Goal: Information Seeking & Learning: Learn about a topic

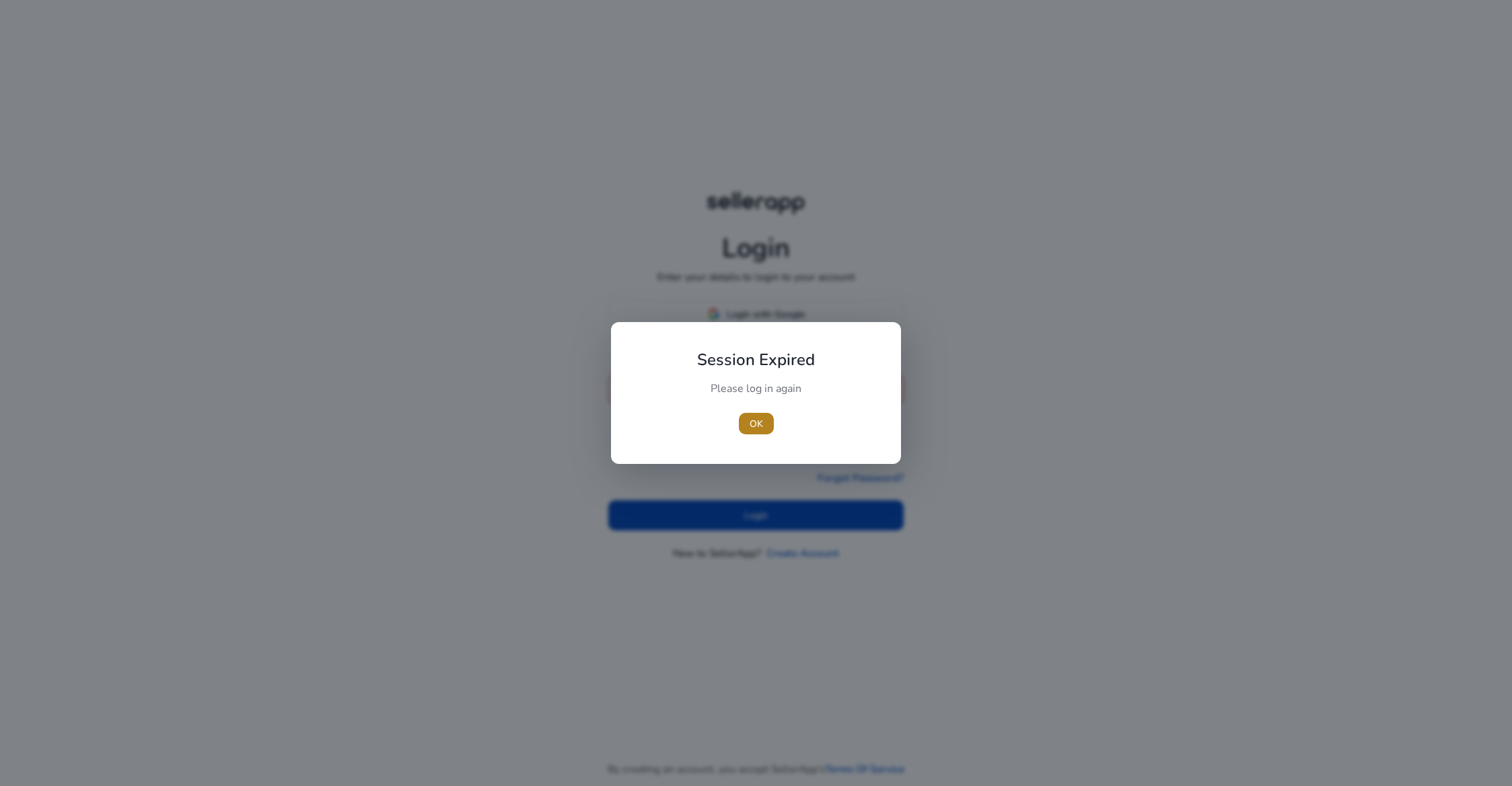
click at [756, 423] on span "OK" at bounding box center [756, 425] width 14 height 14
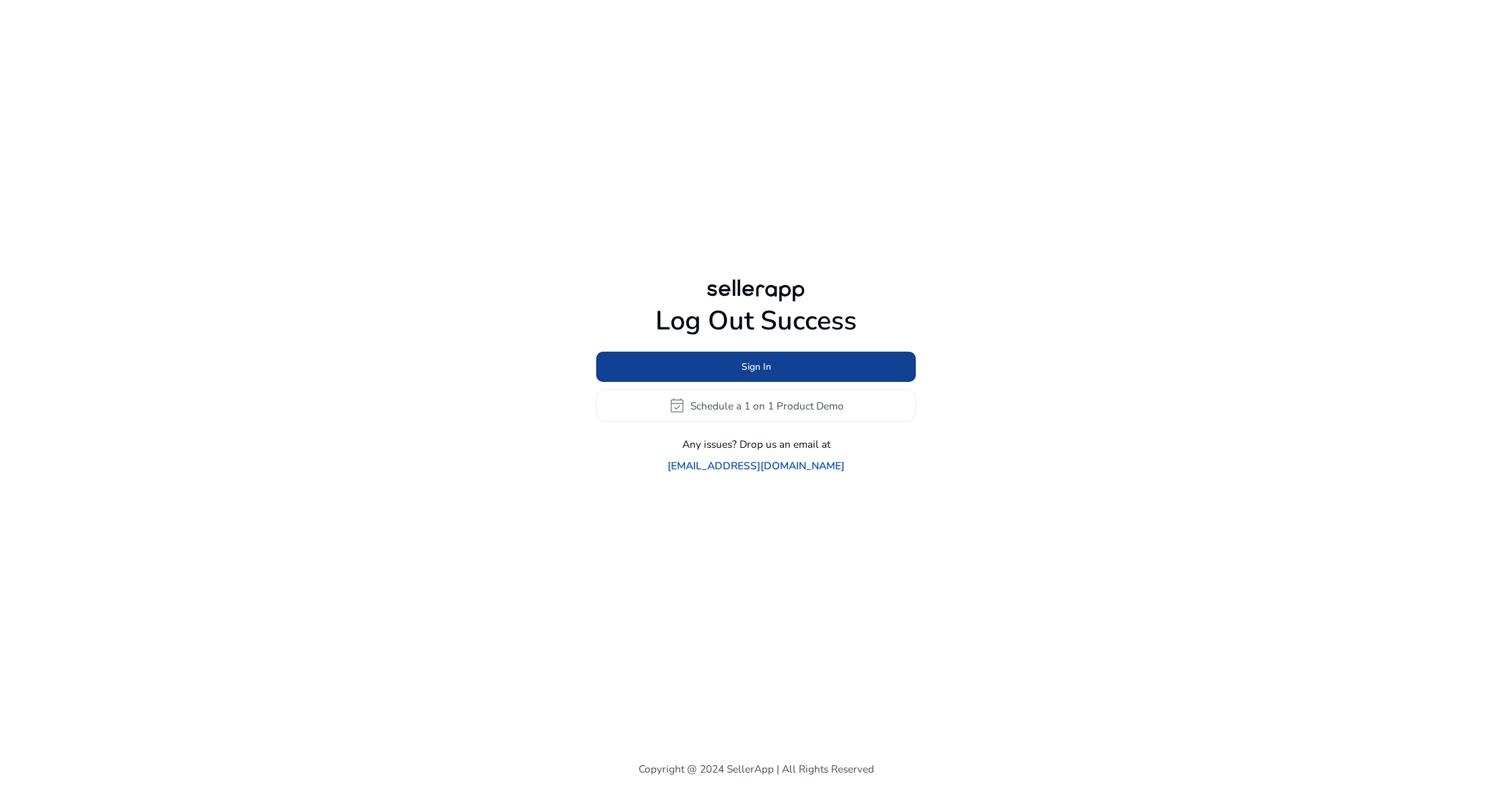
click at [724, 383] on span at bounding box center [756, 368] width 319 height 32
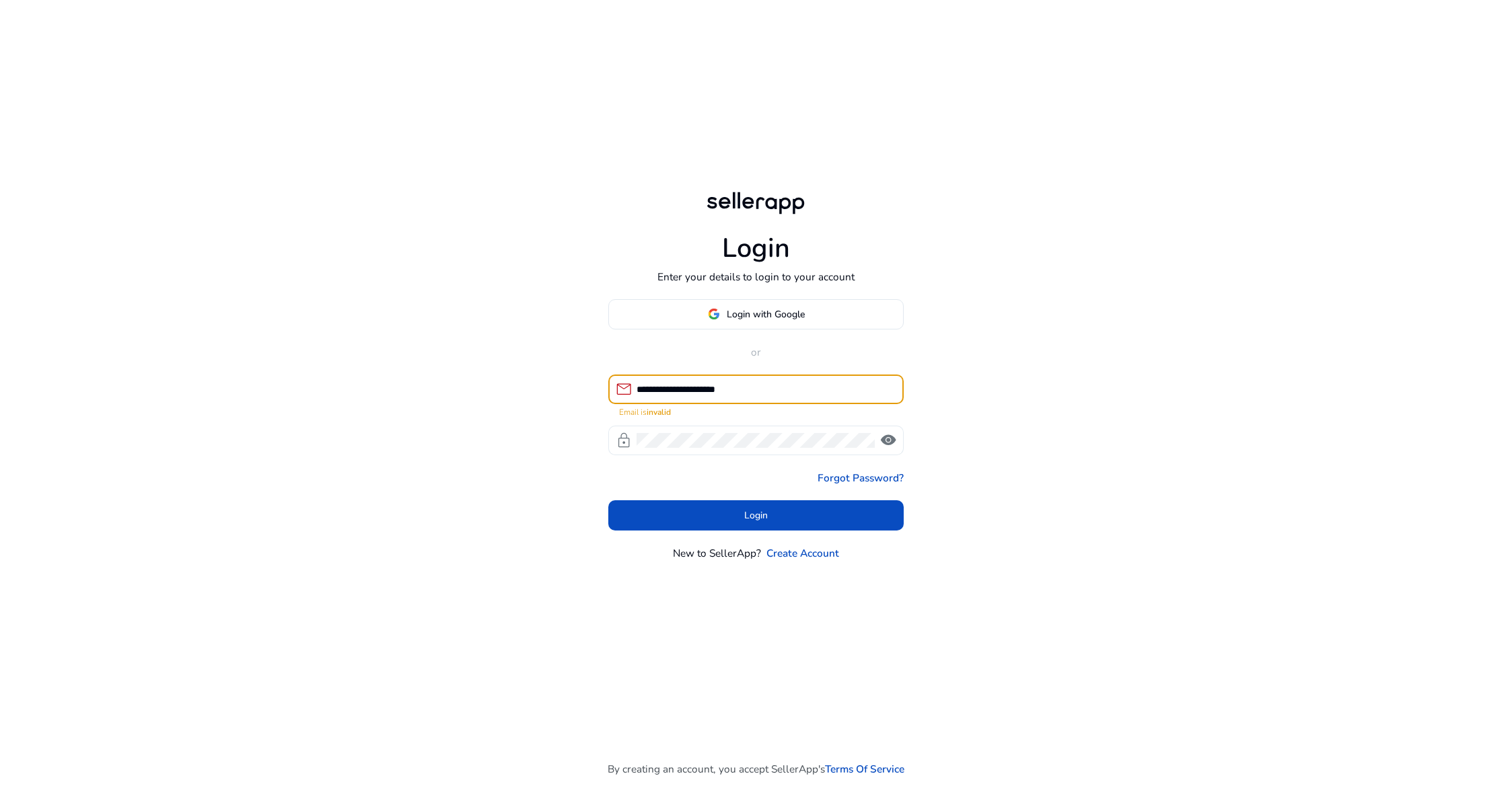
type input "**********"
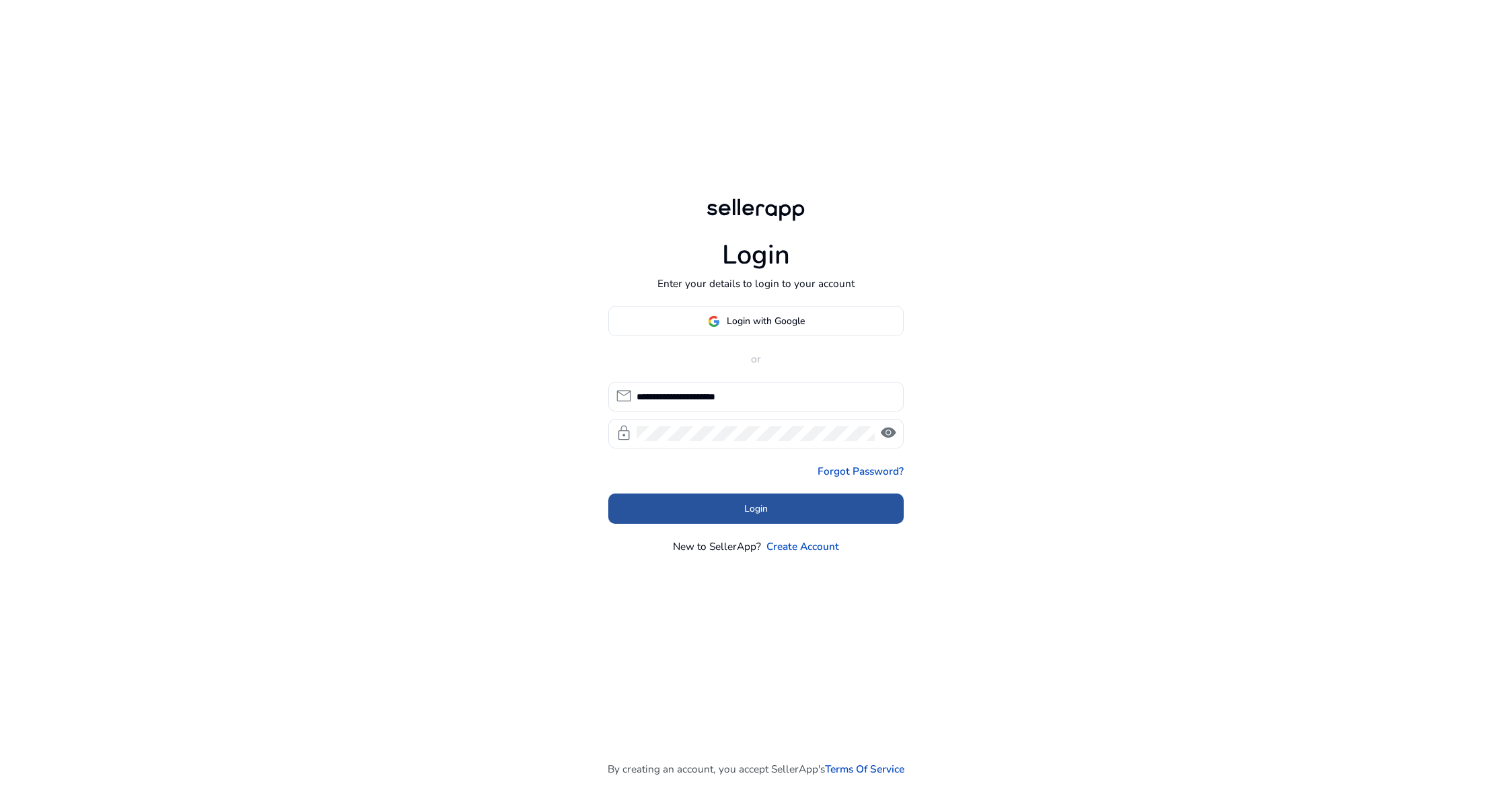
click at [719, 516] on span at bounding box center [756, 508] width 296 height 32
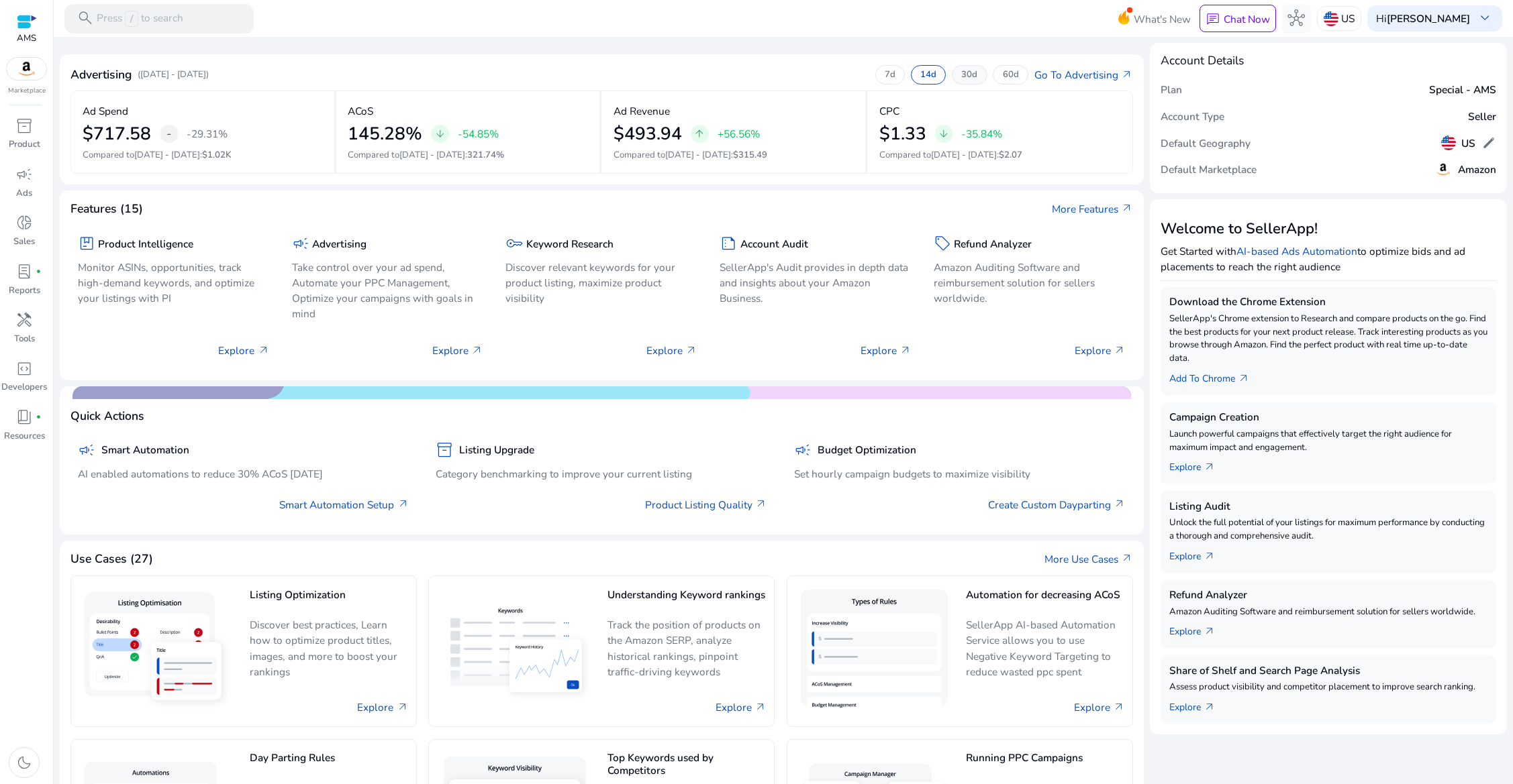
click at [953, 76] on div "30d" at bounding box center [969, 74] width 35 height 19
click at [1090, 73] on link "Go To Advertising arrow_outward" at bounding box center [1084, 75] width 99 height 15
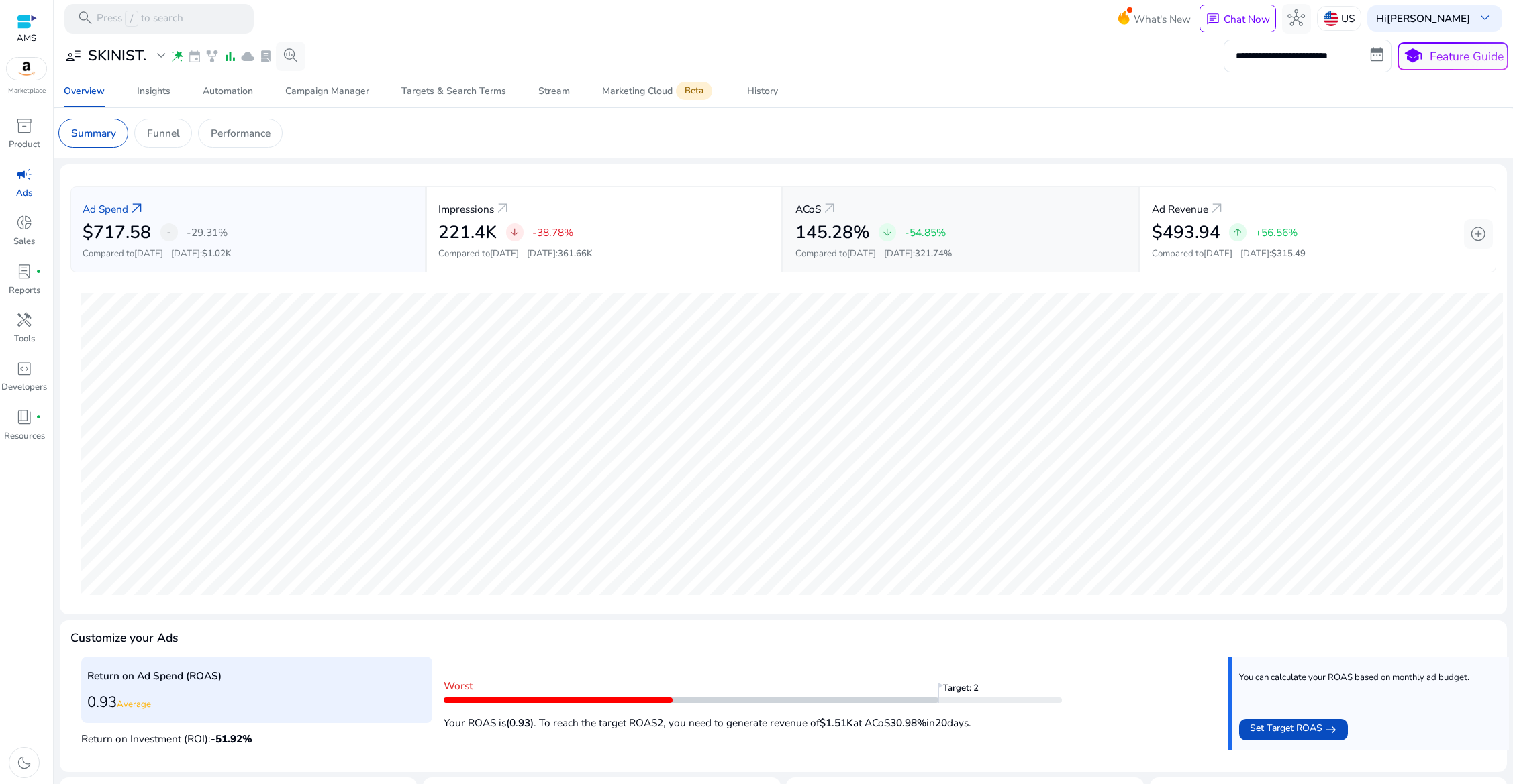
click at [836, 246] on div "ACoS arrow_outward 145.28% arrow_downward -54.85% Compared to [DATE] - [DATE] :…" at bounding box center [962, 229] width 356 height 86
click at [152, 131] on p "Funnel" at bounding box center [163, 133] width 33 height 15
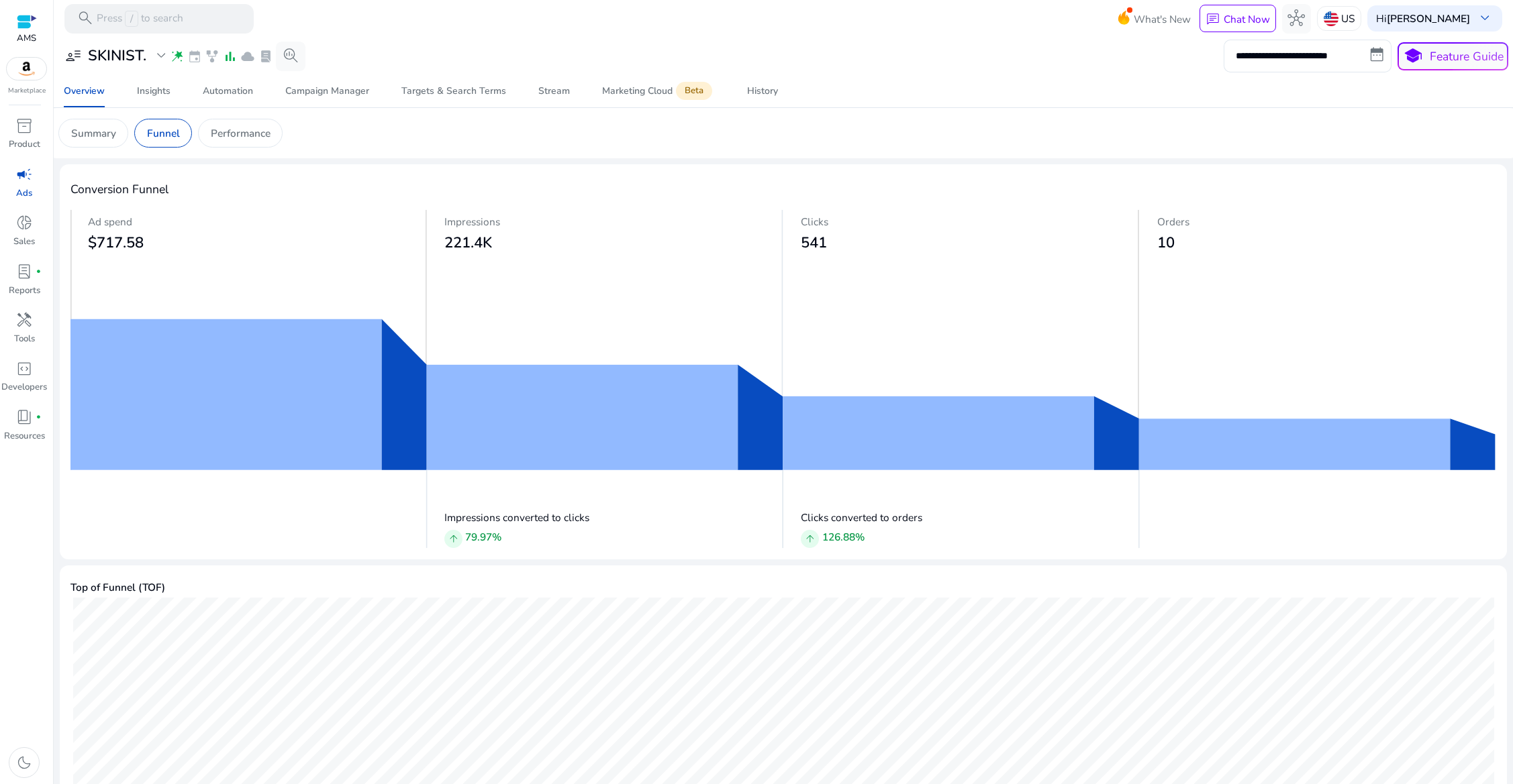
click at [219, 504] on div at bounding box center [248, 526] width 356 height 44
click at [239, 504] on div at bounding box center [248, 526] width 356 height 44
click at [99, 504] on div at bounding box center [248, 526] width 356 height 44
click at [261, 504] on div at bounding box center [248, 526] width 356 height 44
click at [105, 504] on div at bounding box center [248, 526] width 356 height 44
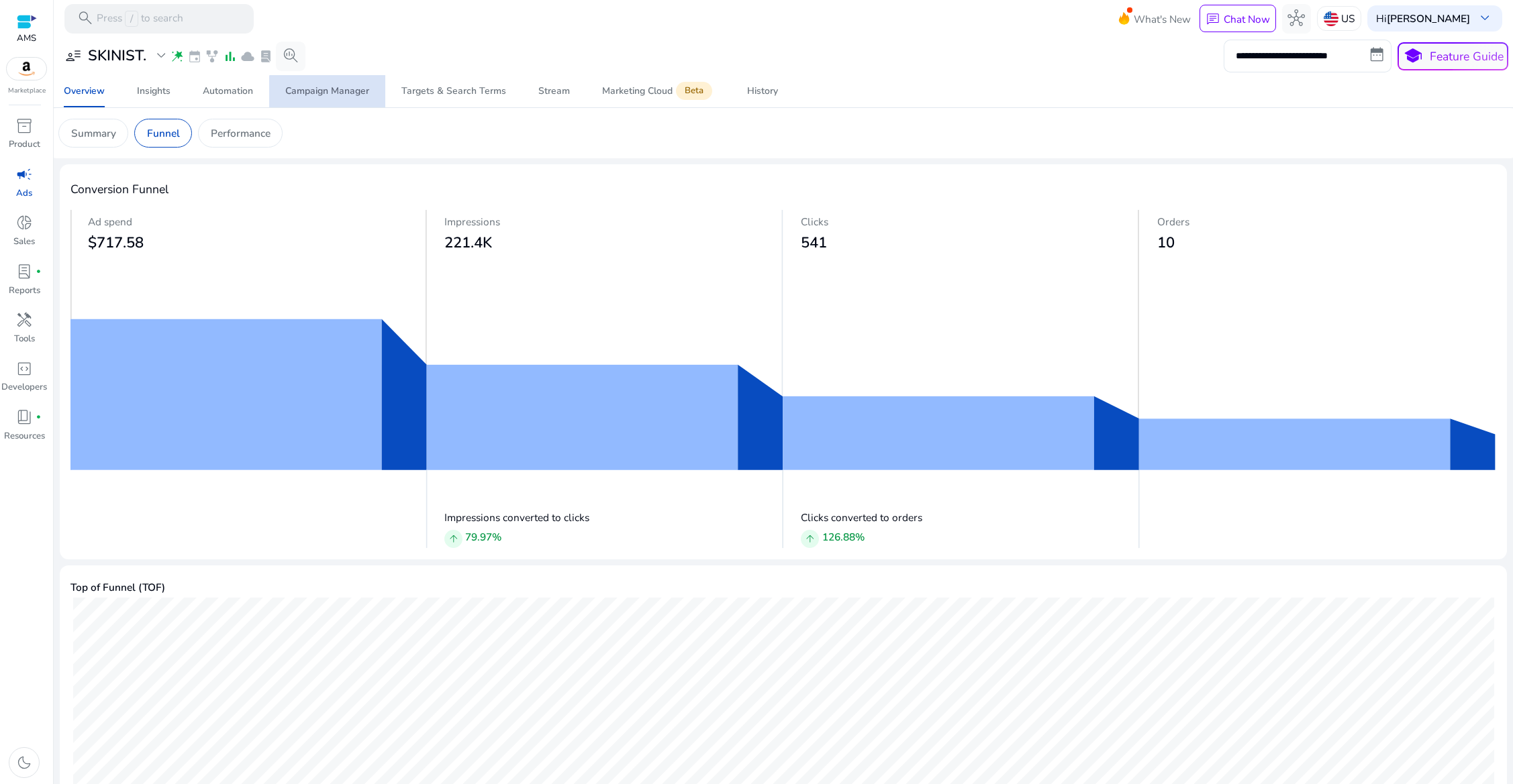
click at [332, 95] on div "Campaign Manager" at bounding box center [327, 91] width 84 height 9
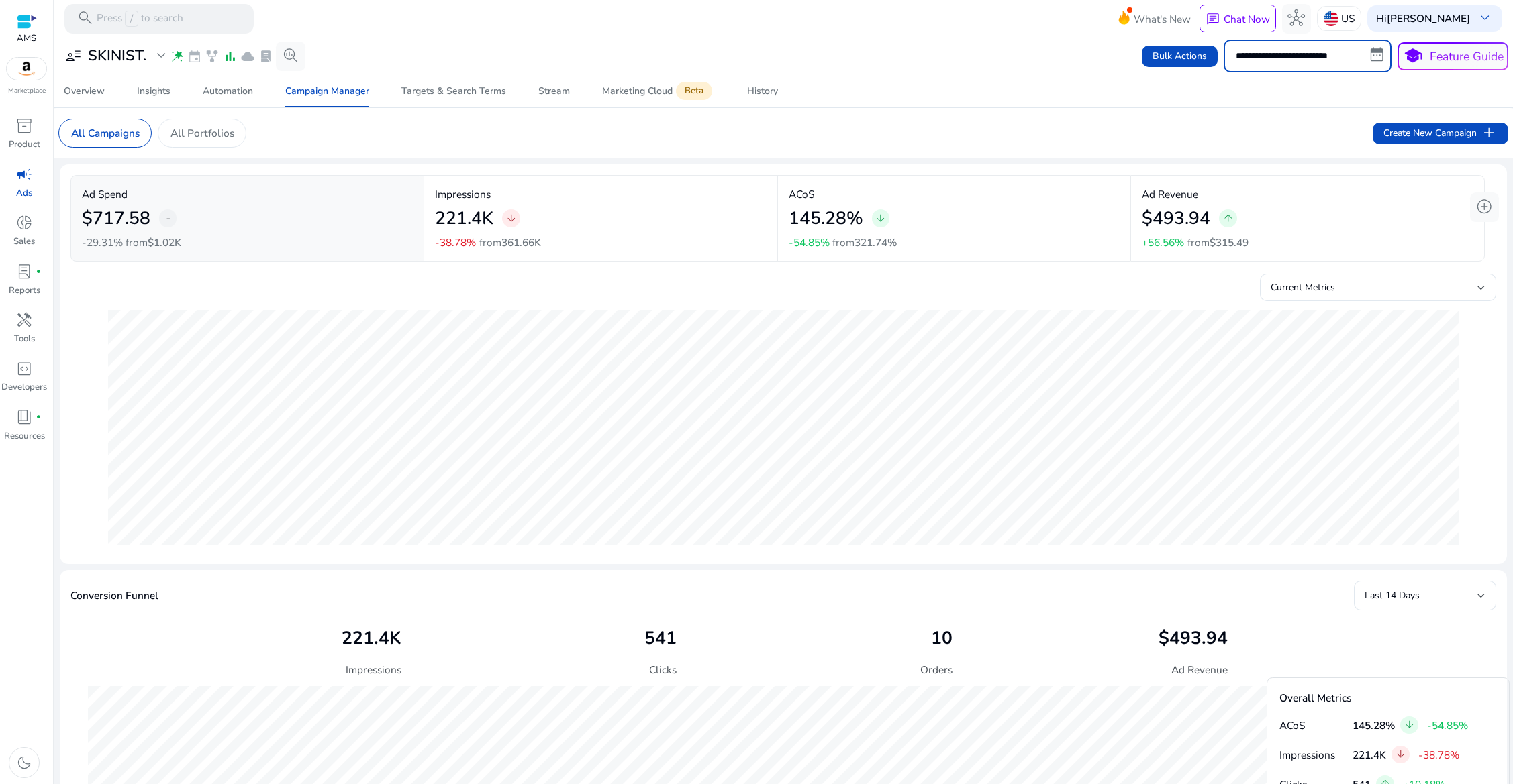
click at [1314, 56] on input "**********" at bounding box center [1307, 56] width 168 height 32
select select "*"
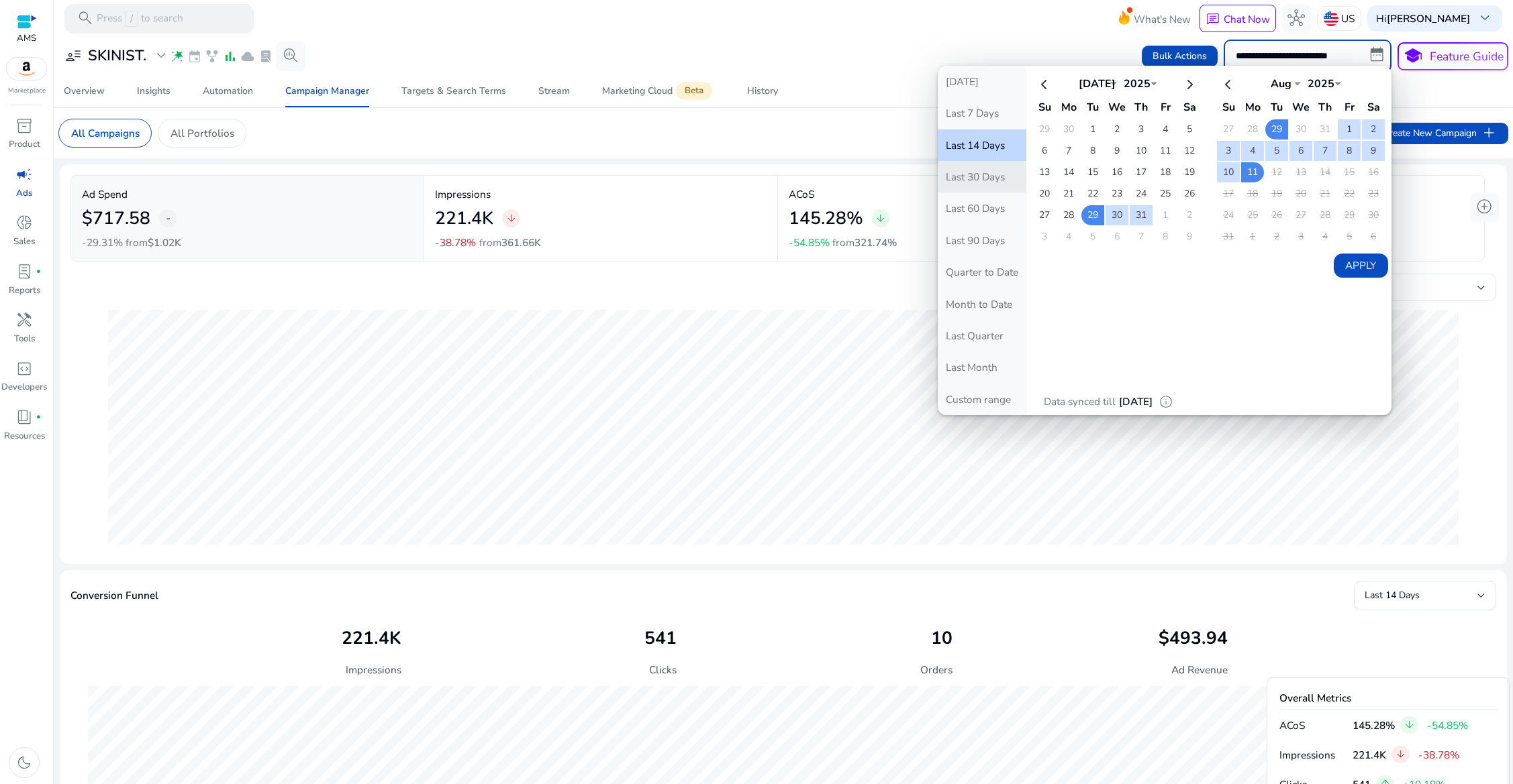
click at [996, 178] on button "Last 30 Days" at bounding box center [981, 176] width 89 height 31
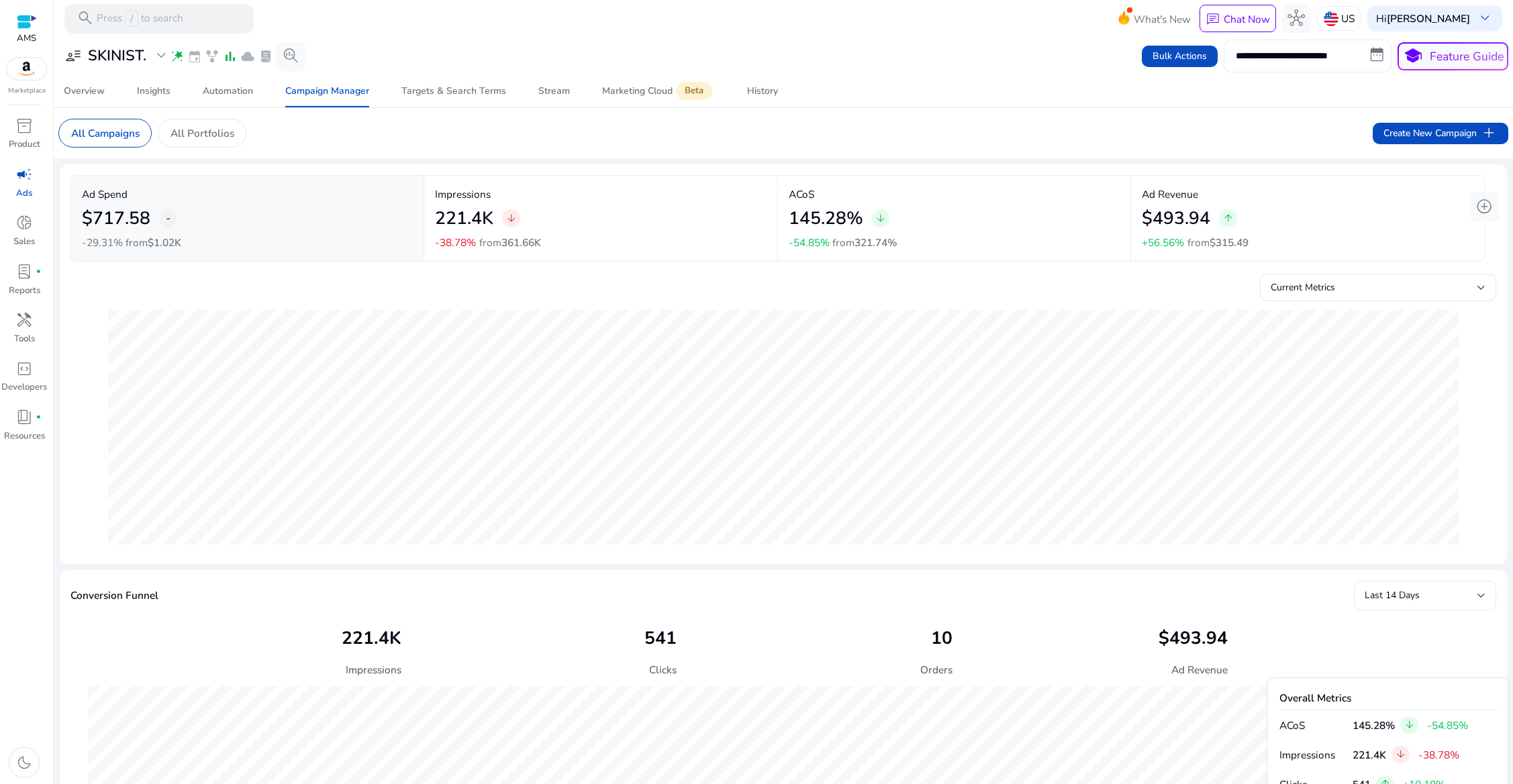
type input "**********"
click at [1485, 207] on span "add_circle" at bounding box center [1483, 206] width 17 height 17
click at [1141, 212] on h2 "$809.43" at bounding box center [1176, 218] width 68 height 22
click at [1222, 225] on span "arrow_upward" at bounding box center [1228, 218] width 12 height 12
click at [1223, 236] on span "$289.94" at bounding box center [1234, 243] width 39 height 14
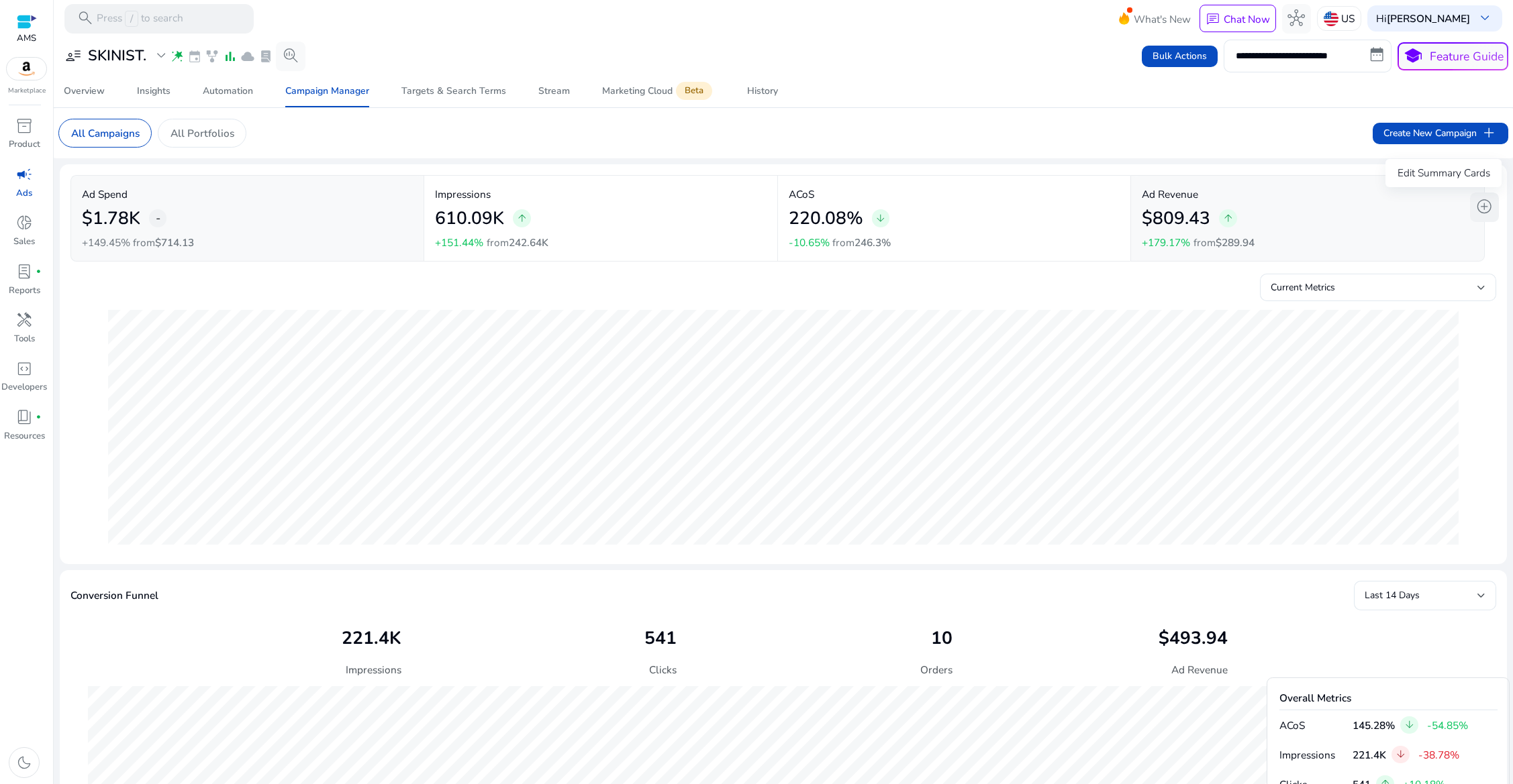
click at [1480, 208] on span "add_circle" at bounding box center [1483, 206] width 17 height 17
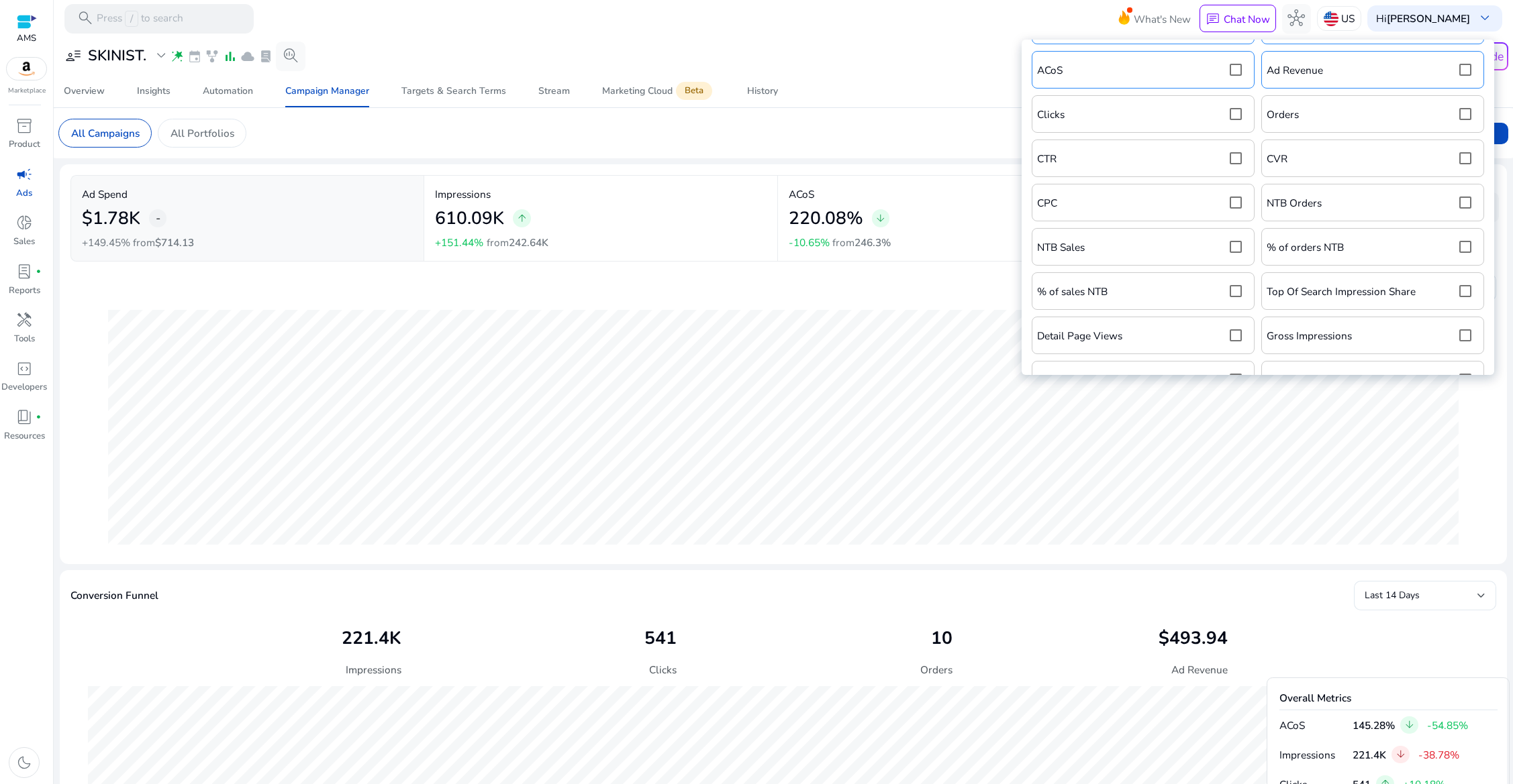
scroll to position [65, 0]
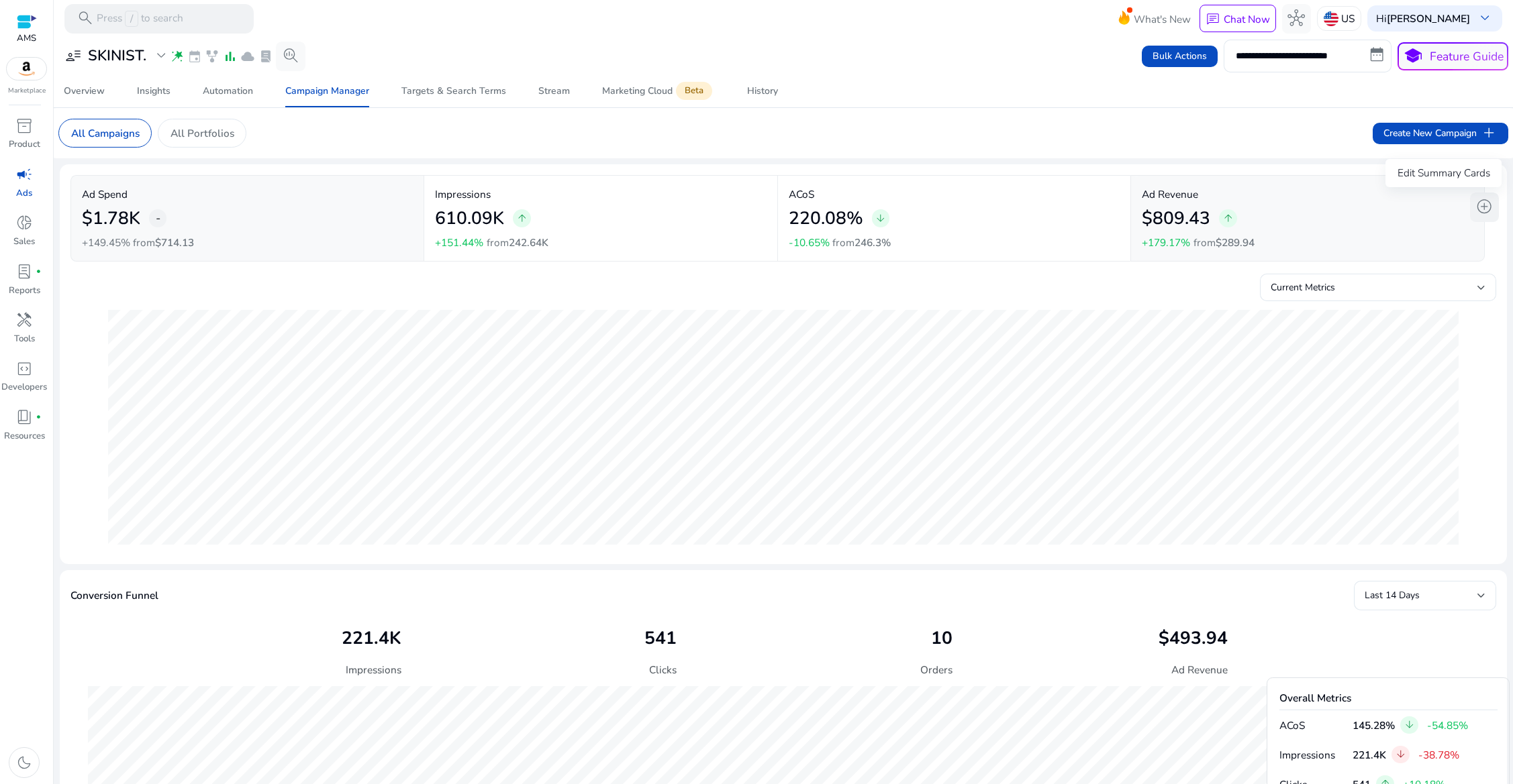
click at [1481, 209] on span "add_circle" at bounding box center [1483, 206] width 17 height 17
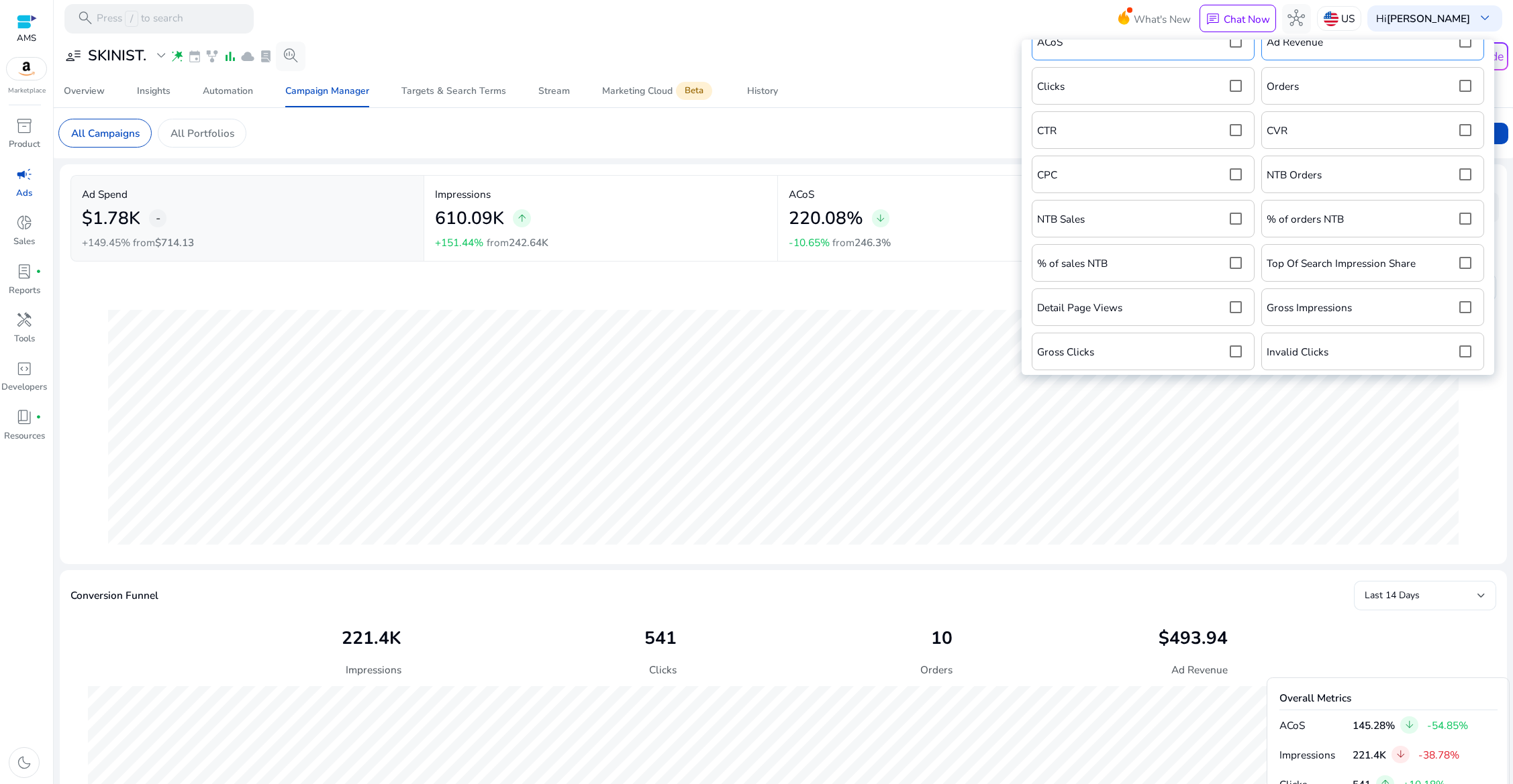
scroll to position [195, 0]
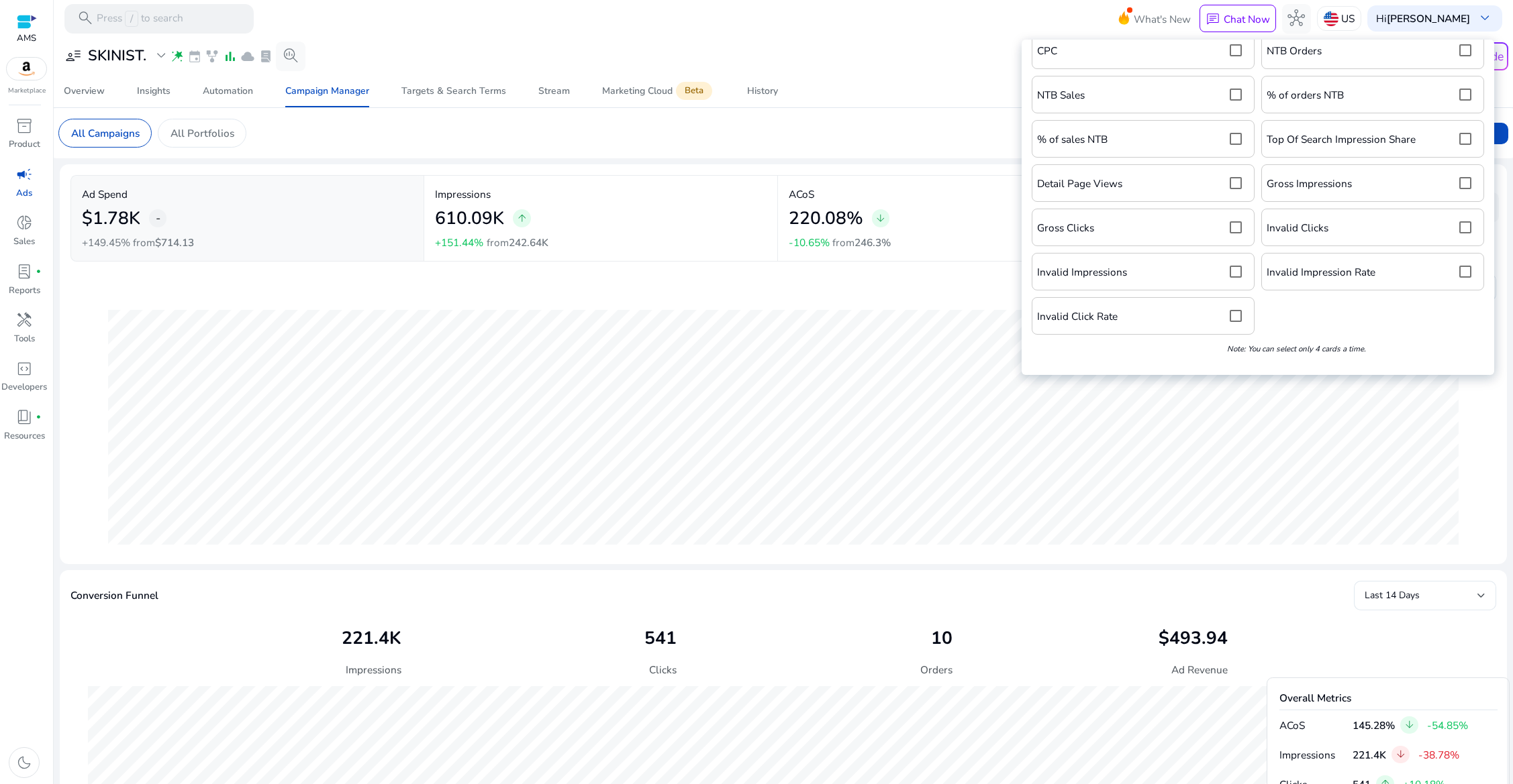
click at [1379, 187] on div "Gross Impressions" at bounding box center [1373, 183] width 212 height 27
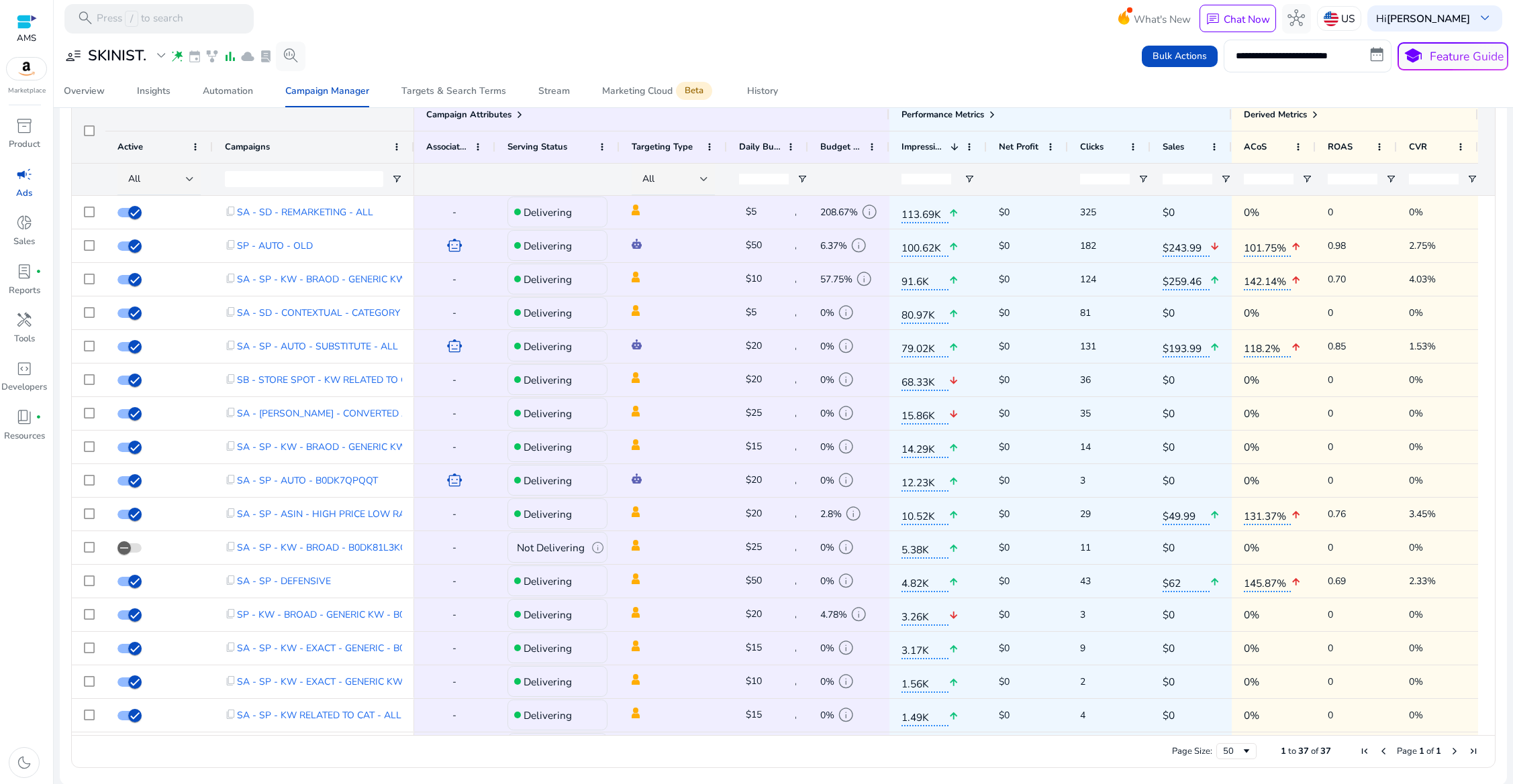
scroll to position [0, 0]
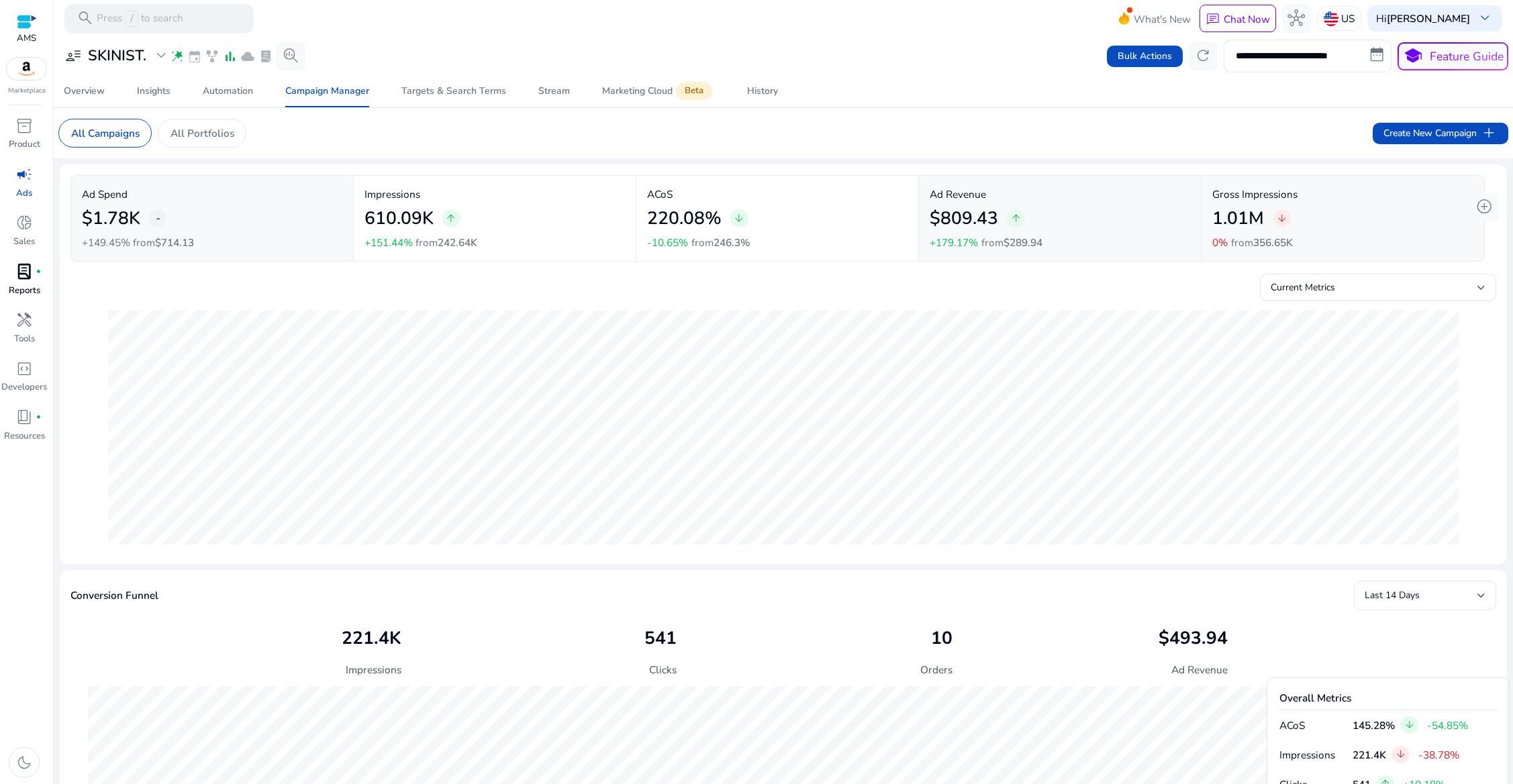
click at [22, 271] on span "lab_profile" at bounding box center [23, 272] width 17 height 17
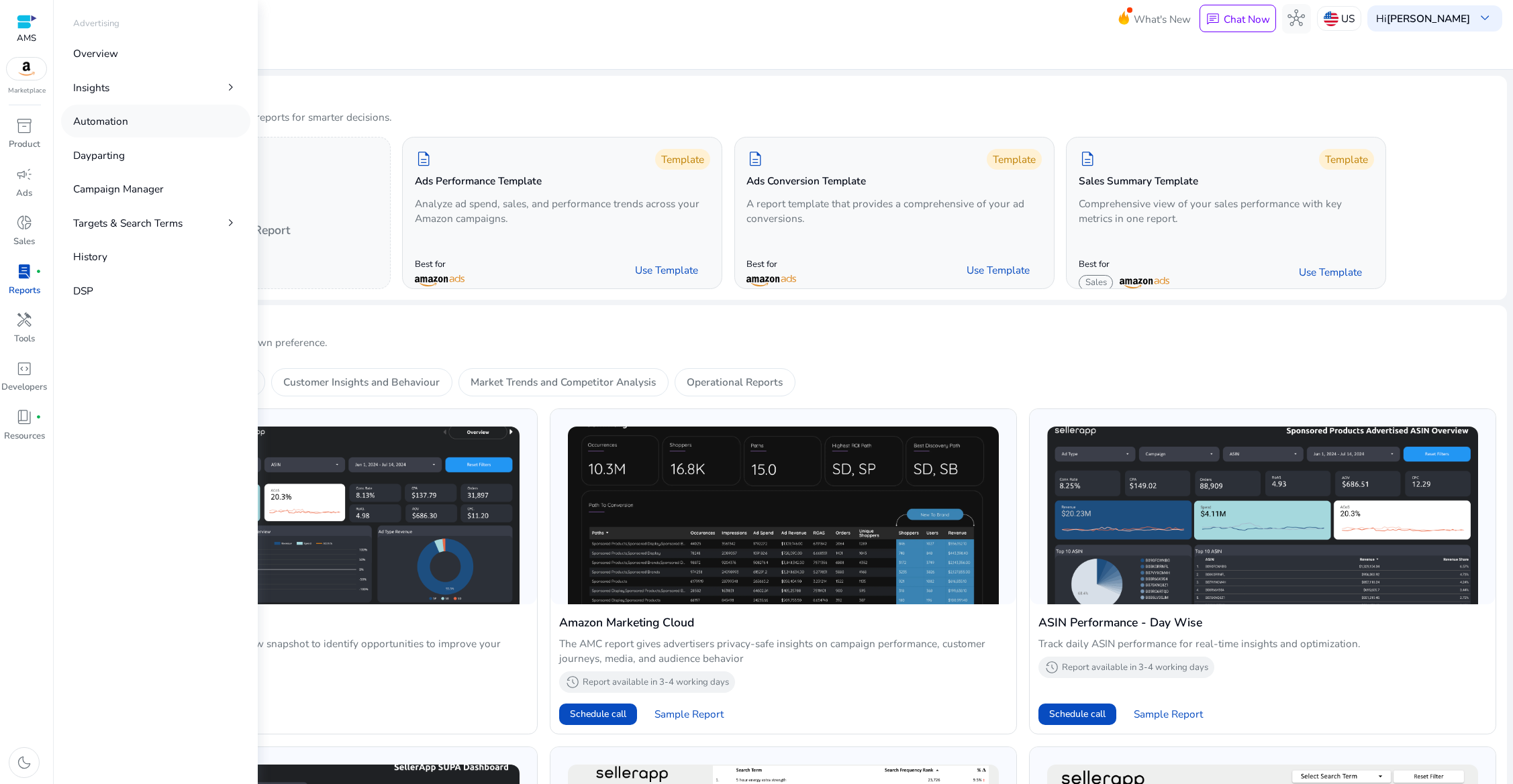
click at [118, 110] on link "Automation" at bounding box center [156, 120] width 189 height 33
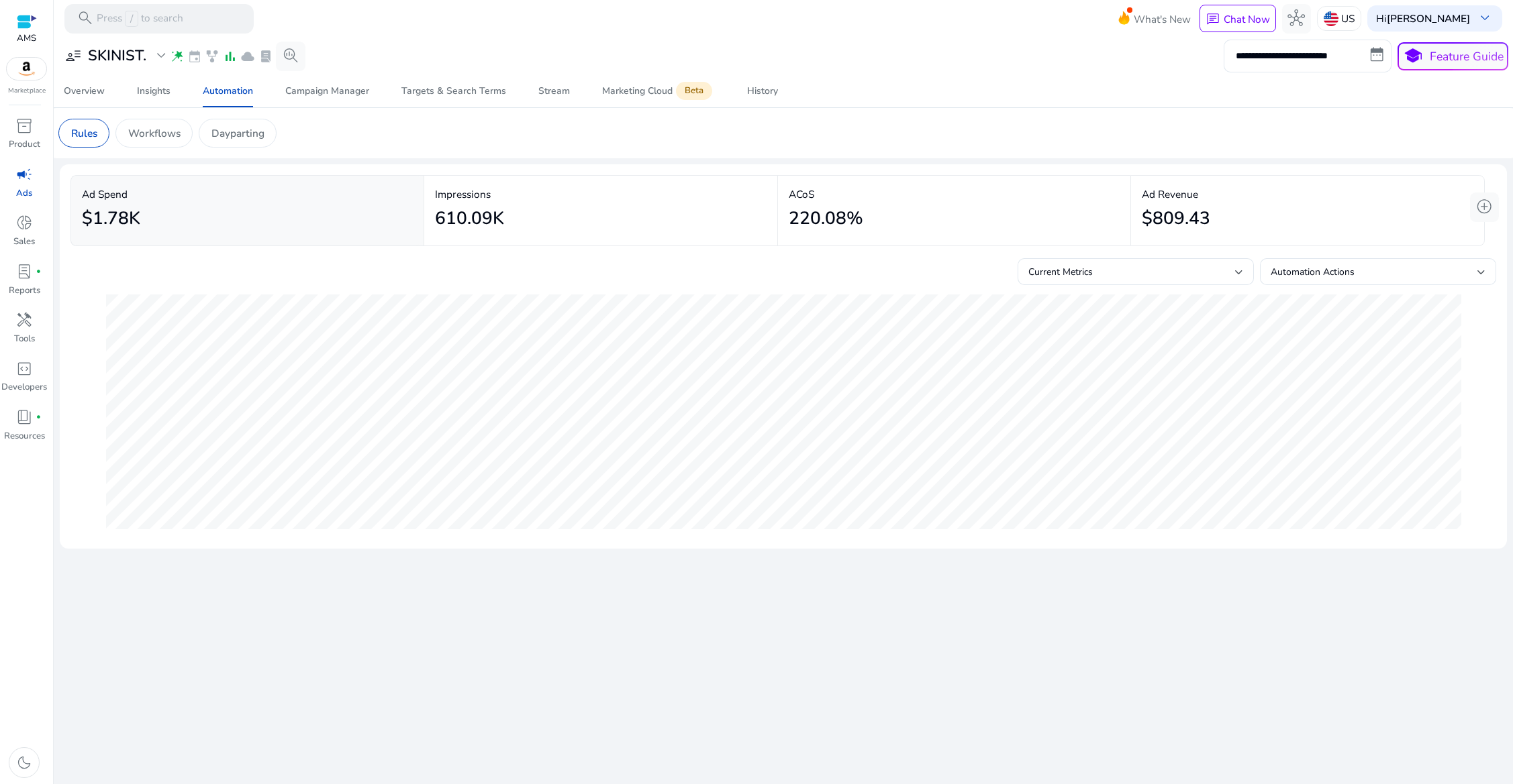
click at [1130, 131] on app-sa-custom-tab "Rules Workflows Dayparting" at bounding box center [783, 133] width 1450 height 29
click at [81, 99] on span "Overview" at bounding box center [85, 92] width 41 height 32
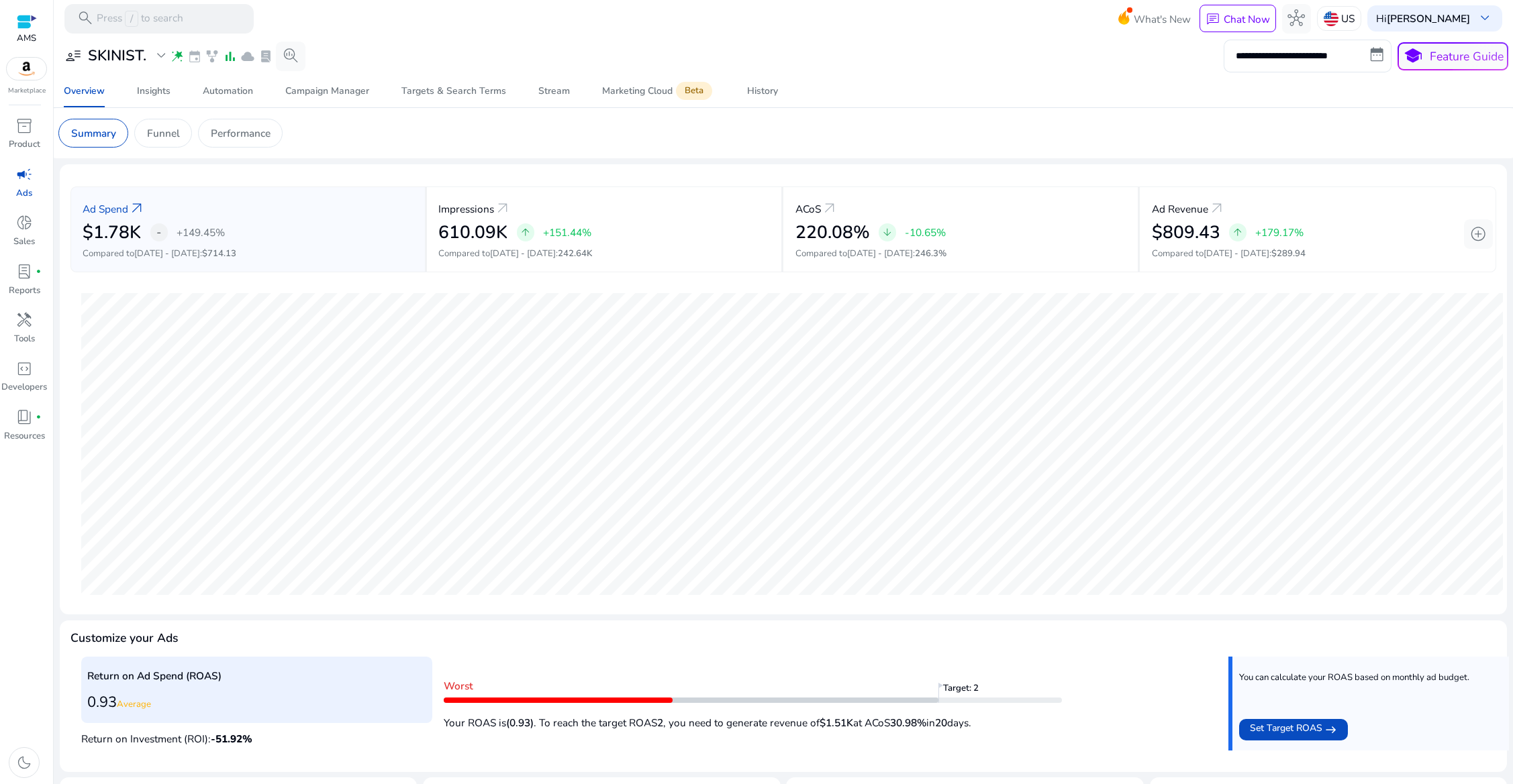
click at [619, 720] on p "Your ROAS is (0.93) . To reach the target ROAS 2 , you need to generate revenue…" at bounding box center [752, 719] width 618 height 22
click at [1274, 58] on input "**********" at bounding box center [1307, 56] width 168 height 32
select select "*"
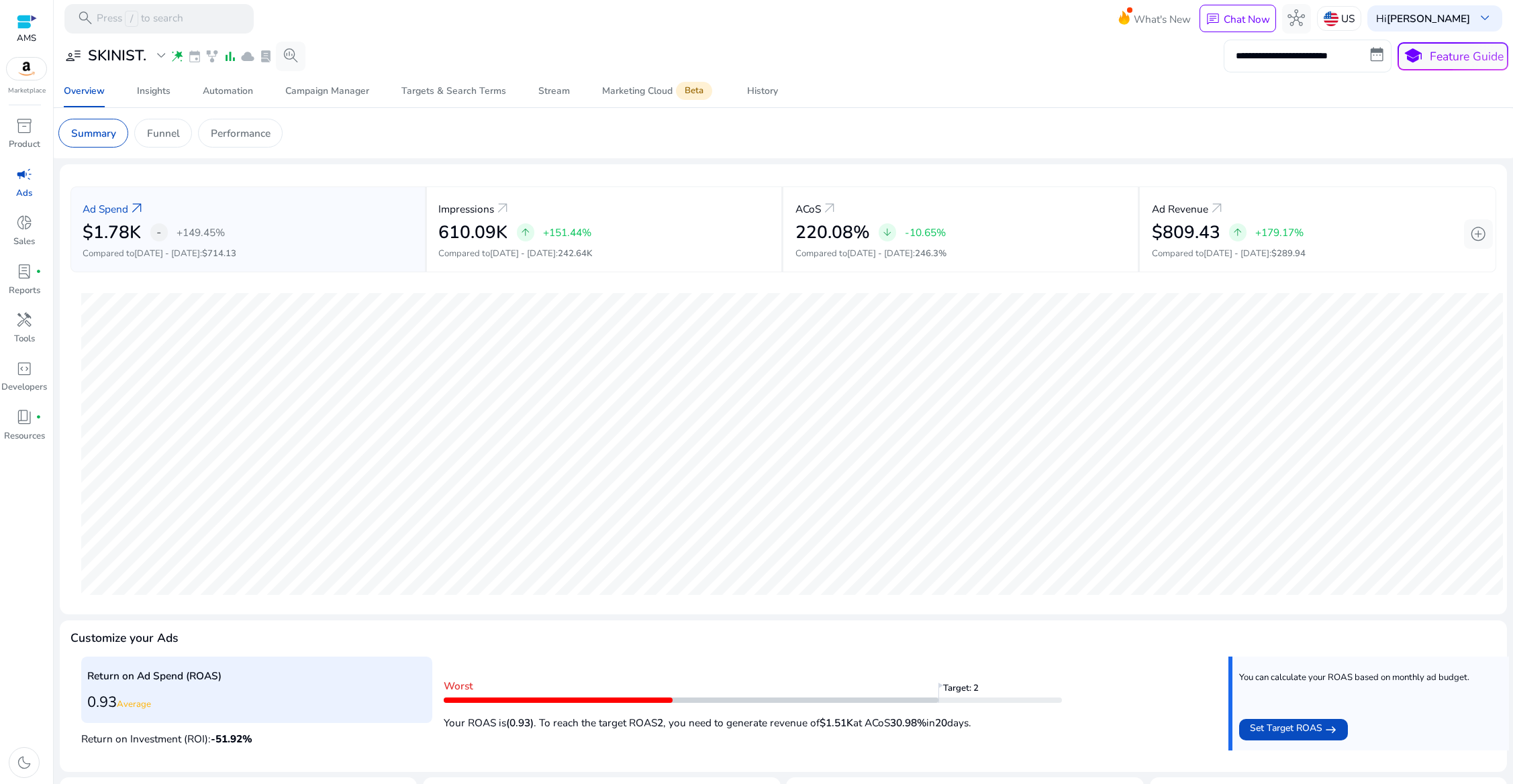
select select "*"
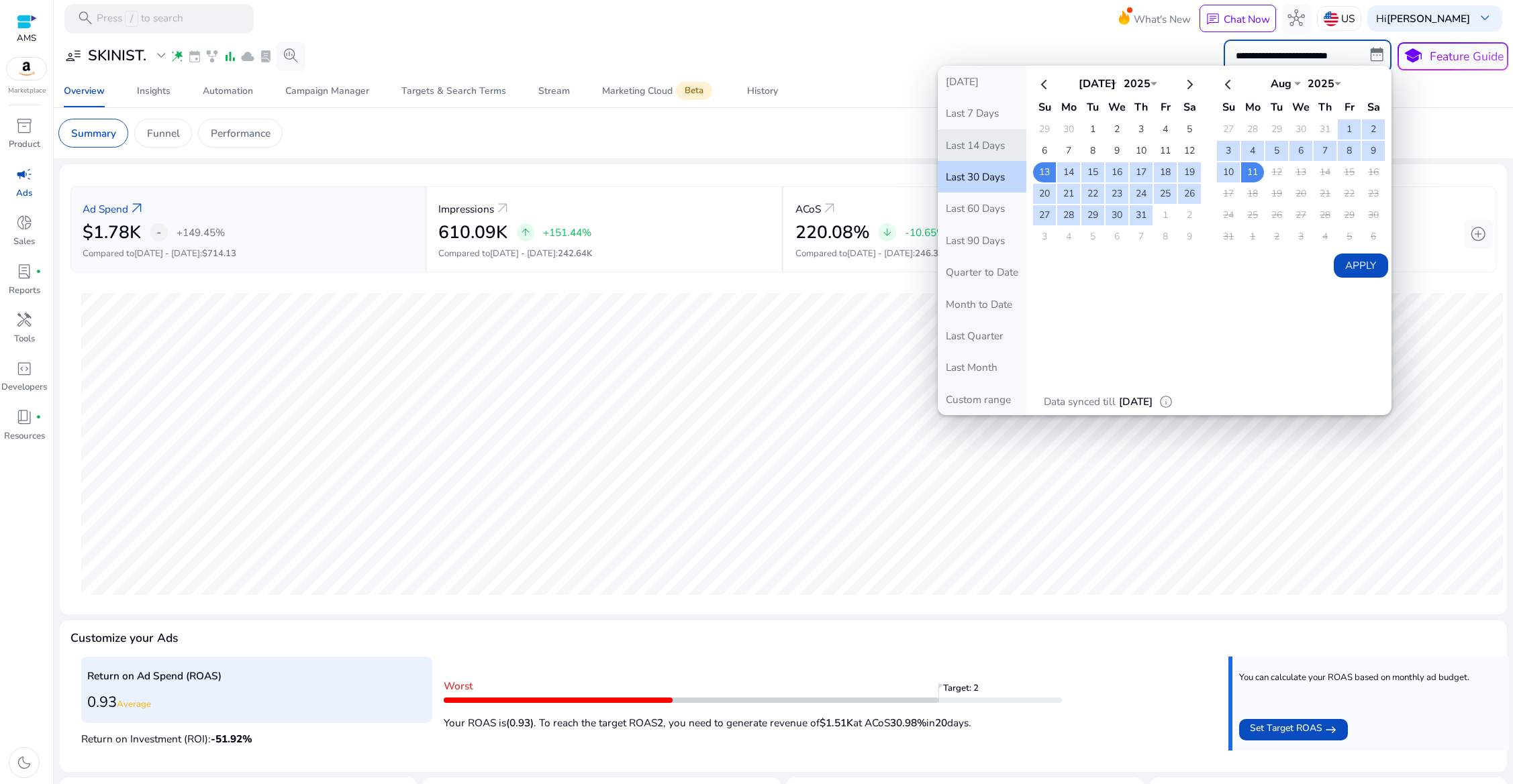
click at [978, 137] on button "Last 14 Days" at bounding box center [981, 145] width 89 height 31
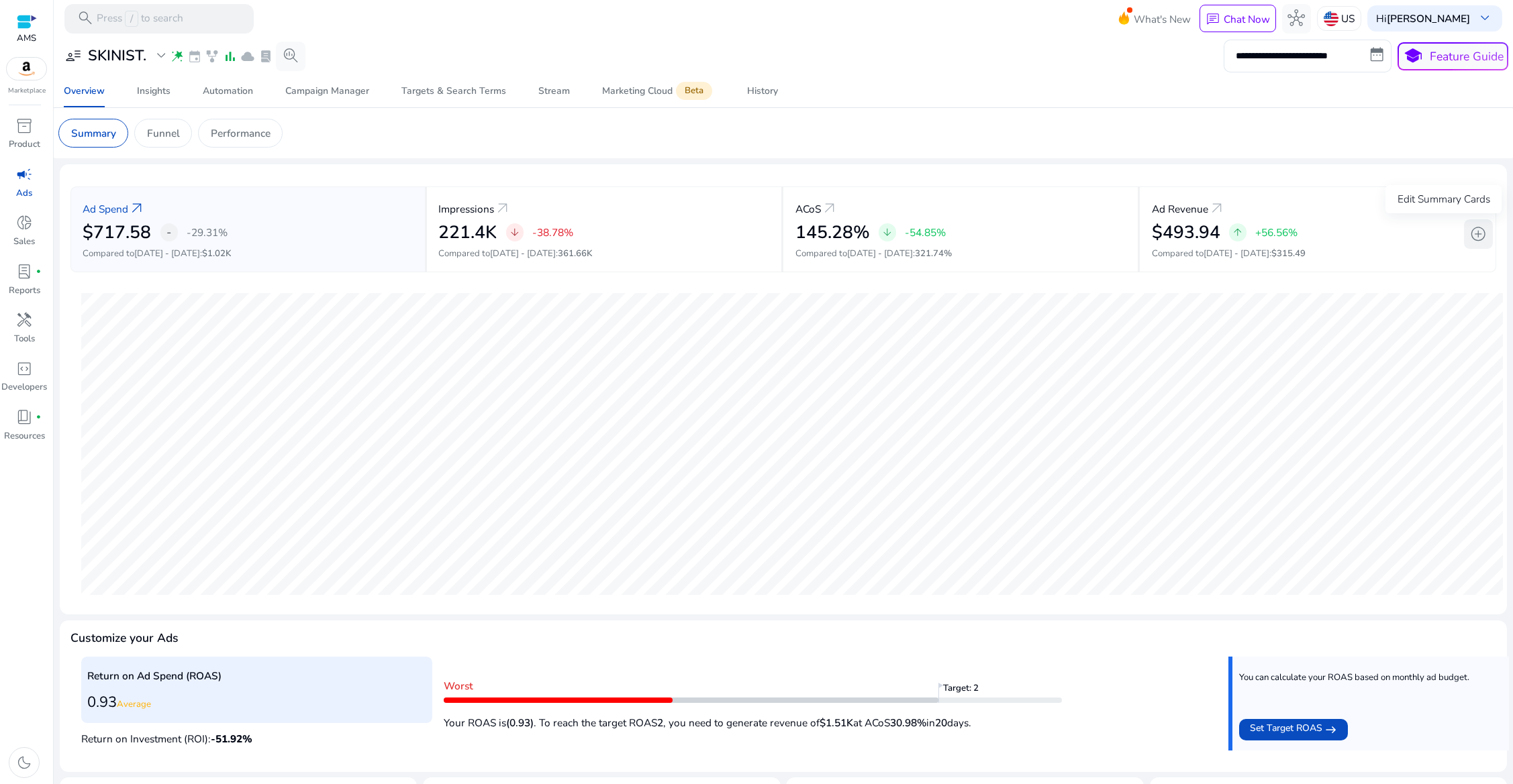
click at [1481, 231] on span "add_circle" at bounding box center [1478, 234] width 17 height 17
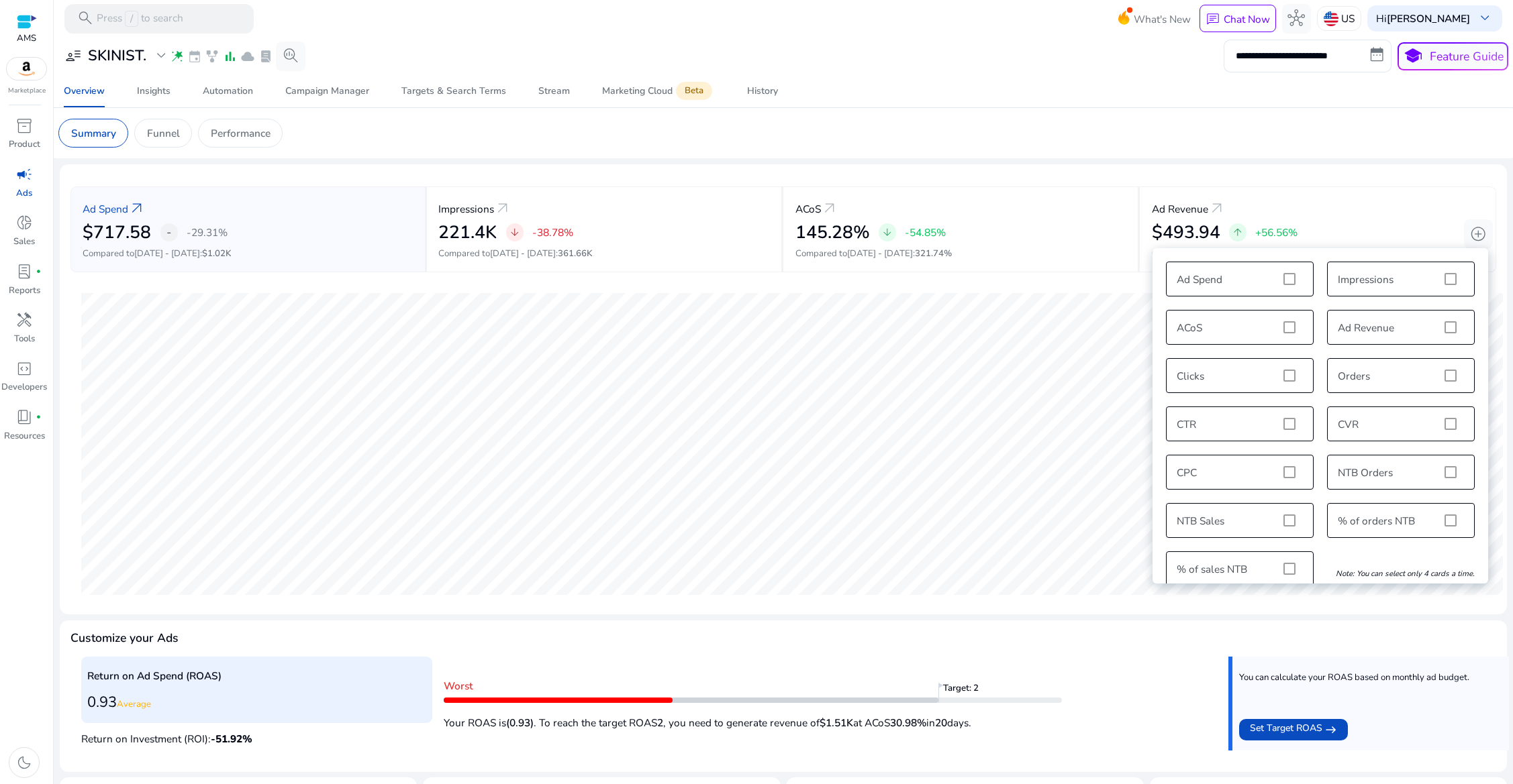
scroll to position [16, 0]
click at [1307, 455] on div "Ad Spend Impressions ACoS Ad Revenue Clicks Orders CTR CVR CPC NTB Orders NTB S…" at bounding box center [1321, 408] width 322 height 338
click at [1294, 459] on div "Ad Spend Impressions ACoS Ad Revenue Clicks Orders CTR CVR CPC NTB Orders NTB S…" at bounding box center [1321, 408] width 322 height 338
click at [1276, 448] on div "Ad Spend Impressions ACoS Ad Revenue Clicks Orders CTR CVR CPC NTB Orders NTB S…" at bounding box center [1321, 408] width 322 height 338
click at [1287, 455] on div "Ad Spend Impressions ACoS Ad Revenue Clicks Orders CTR CVR CPC NTB Orders NTB S…" at bounding box center [1321, 408] width 322 height 338
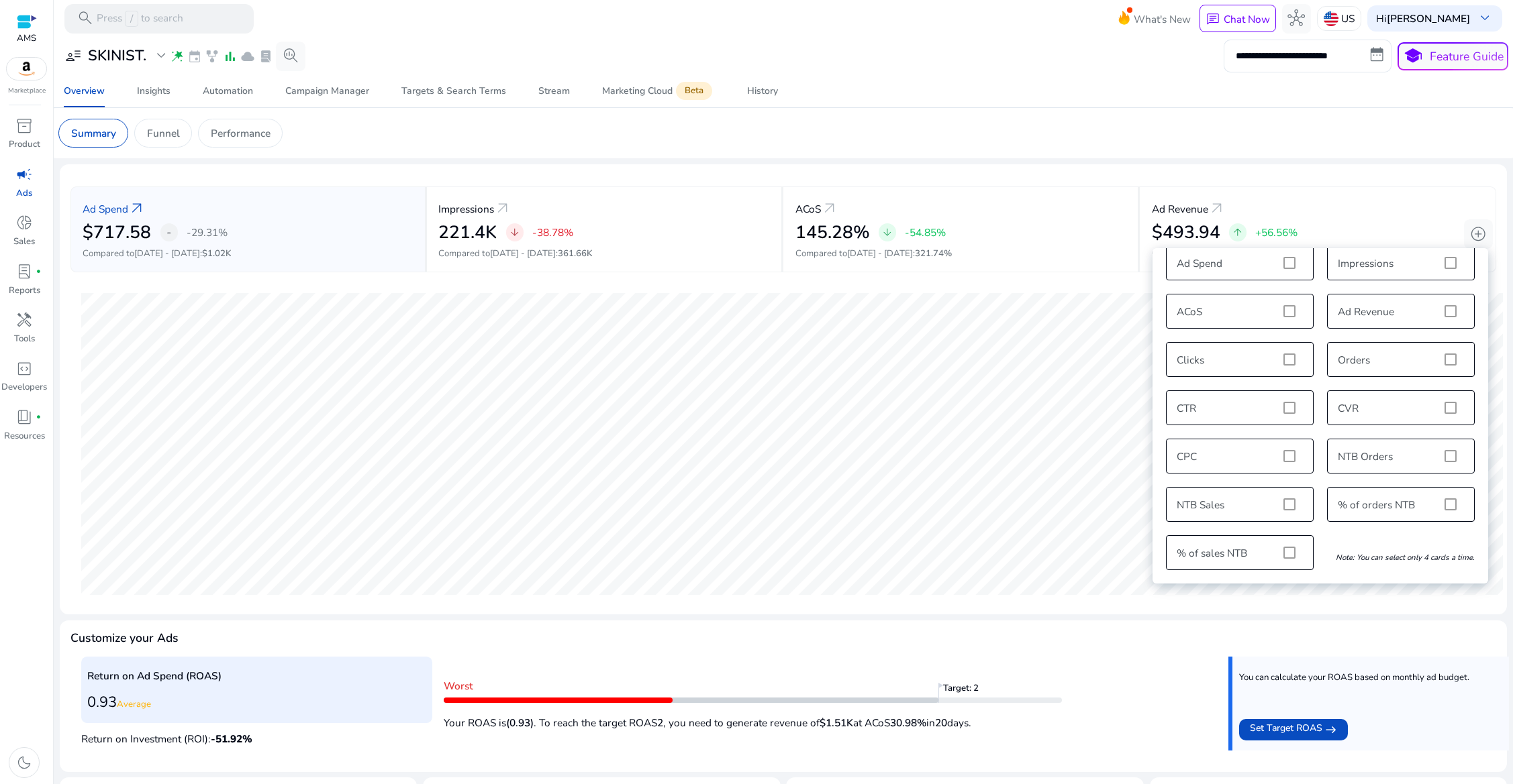
click at [1287, 464] on div "Ad Spend Impressions ACoS Ad Revenue Clicks Orders CTR CVR CPC NTB Orders NTB S…" at bounding box center [1321, 408] width 322 height 338
click at [1286, 456] on div "Ad Spend Impressions ACoS Ad Revenue Clicks Orders CTR CVR CPC NTB Orders NTB S…" at bounding box center [1321, 408] width 322 height 338
click at [1285, 476] on div "Ad Spend Impressions ACoS Ad Revenue Clicks Orders CTR CVR CPC NTB Orders NTB S…" at bounding box center [1321, 424] width 322 height 338
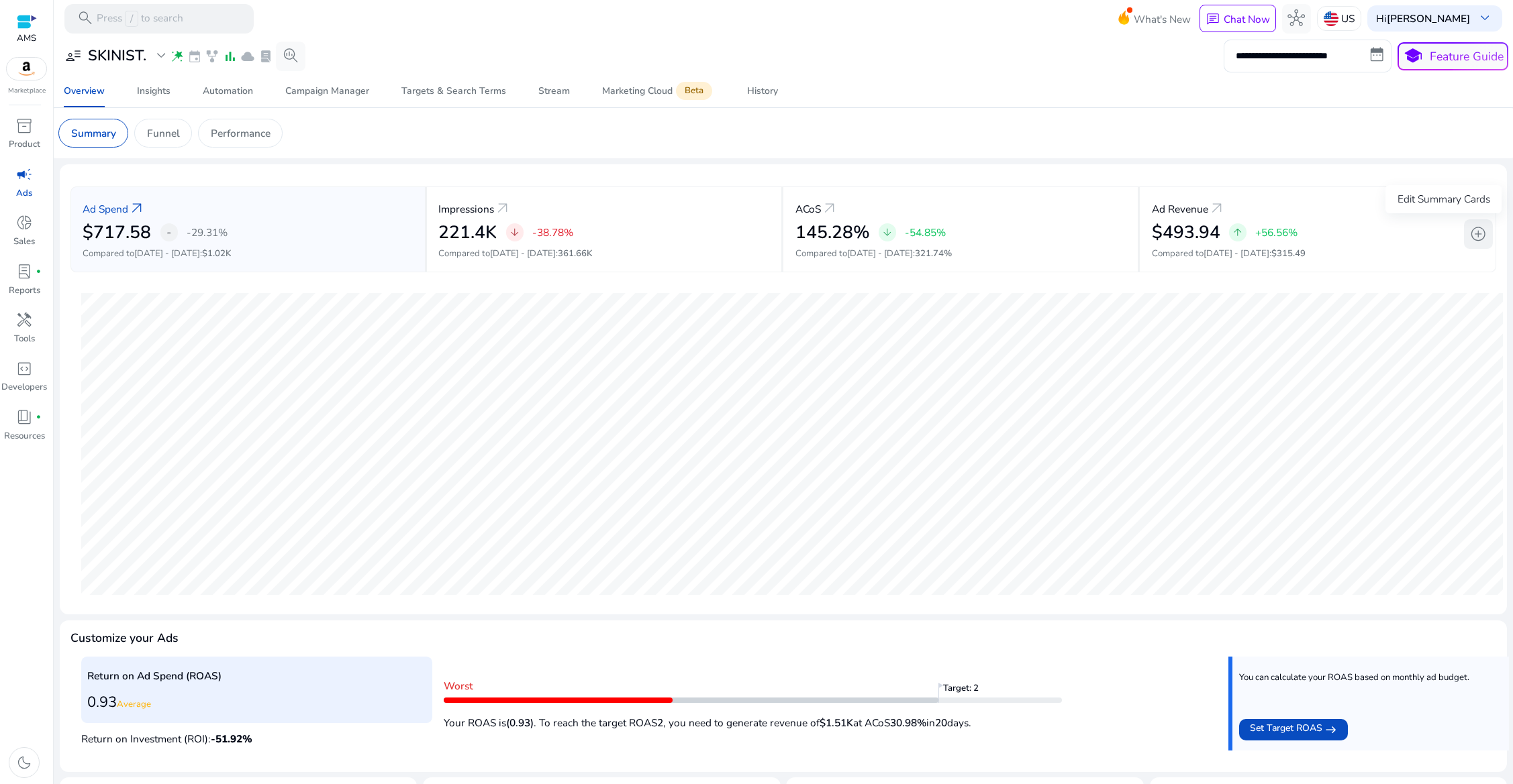
click at [1473, 230] on span "add_circle" at bounding box center [1478, 234] width 17 height 17
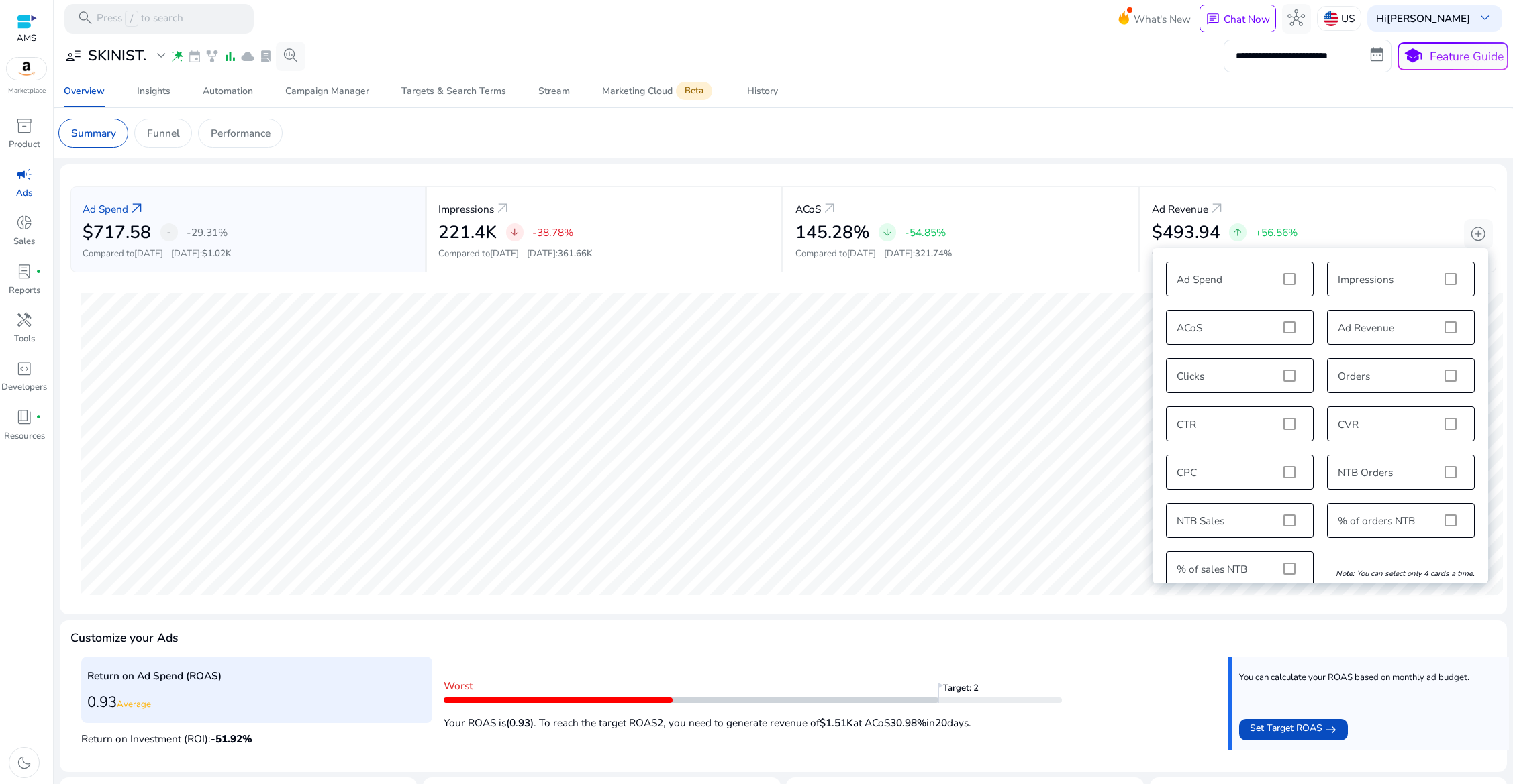
click at [1287, 425] on div "Ad Spend Impressions ACoS Ad Revenue Clicks Orders CTR CVR CPC NTB Orders NTB S…" at bounding box center [1321, 424] width 322 height 338
click at [1290, 271] on div "Ad Spend Impressions ACoS Ad Revenue Clicks Orders CTR CVR CPC NTB Orders NTB S…" at bounding box center [1321, 424] width 322 height 338
click at [1480, 242] on span "add_circle" at bounding box center [1478, 234] width 17 height 17
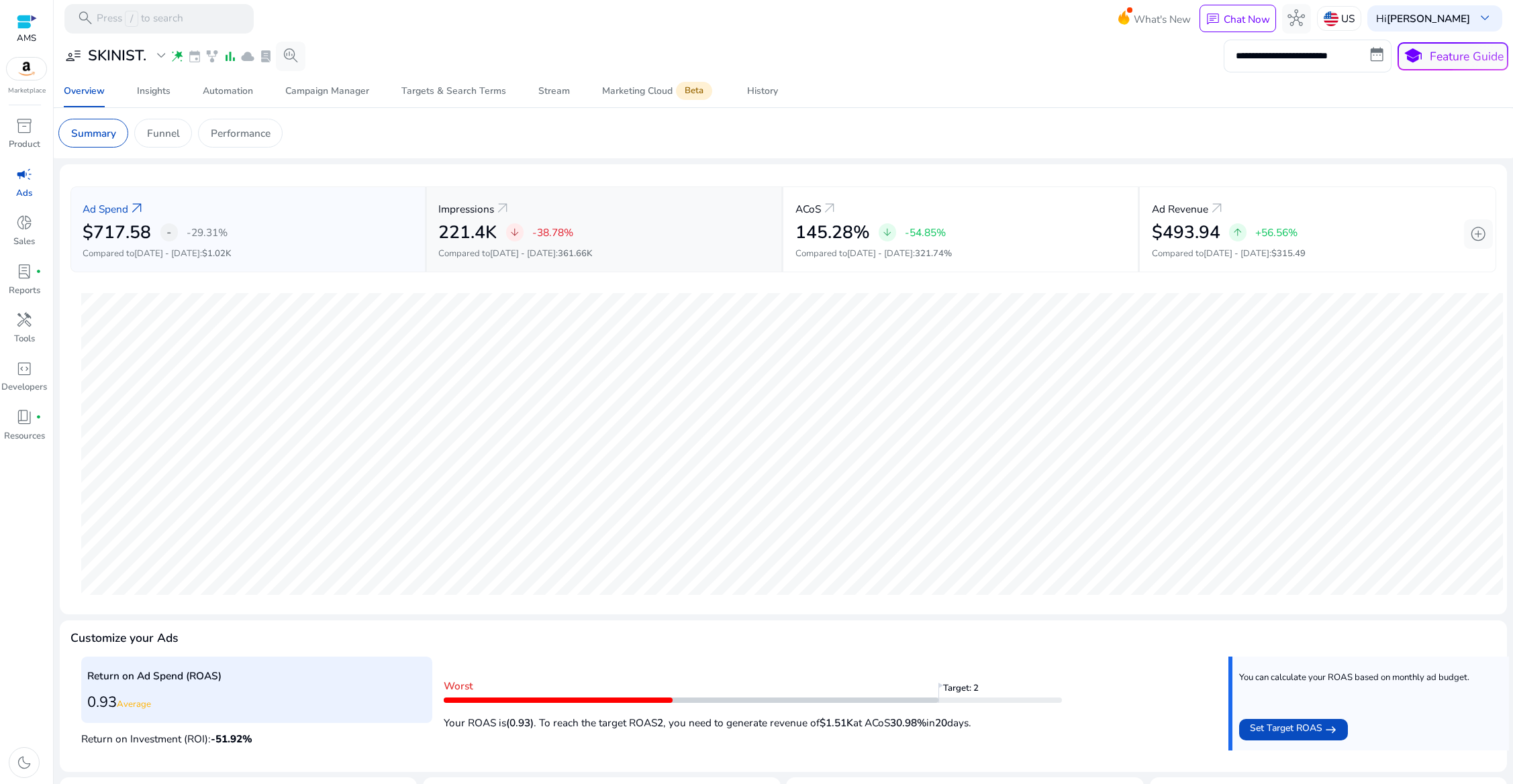
click at [649, 229] on div "221.4K arrow_downward -38.78%" at bounding box center [604, 233] width 331 height 22
click at [1007, 218] on div "ACoS arrow_outward" at bounding box center [961, 208] width 331 height 27
click at [673, 235] on div "221.4K arrow_downward -38.78%" at bounding box center [604, 233] width 331 height 22
click at [1470, 230] on span "add_circle" at bounding box center [1478, 234] width 17 height 17
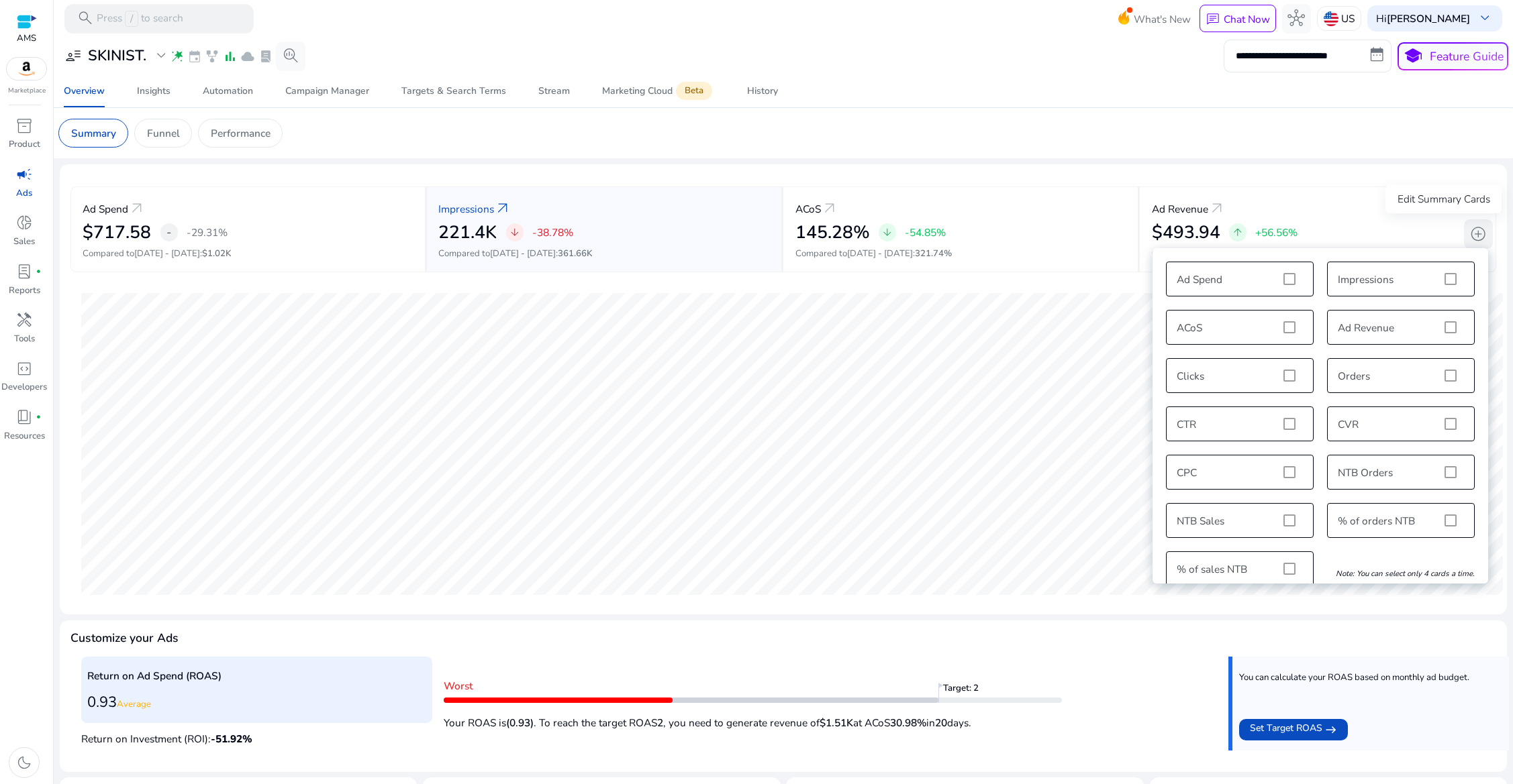
click at [1470, 235] on span "add_circle" at bounding box center [1478, 234] width 17 height 17
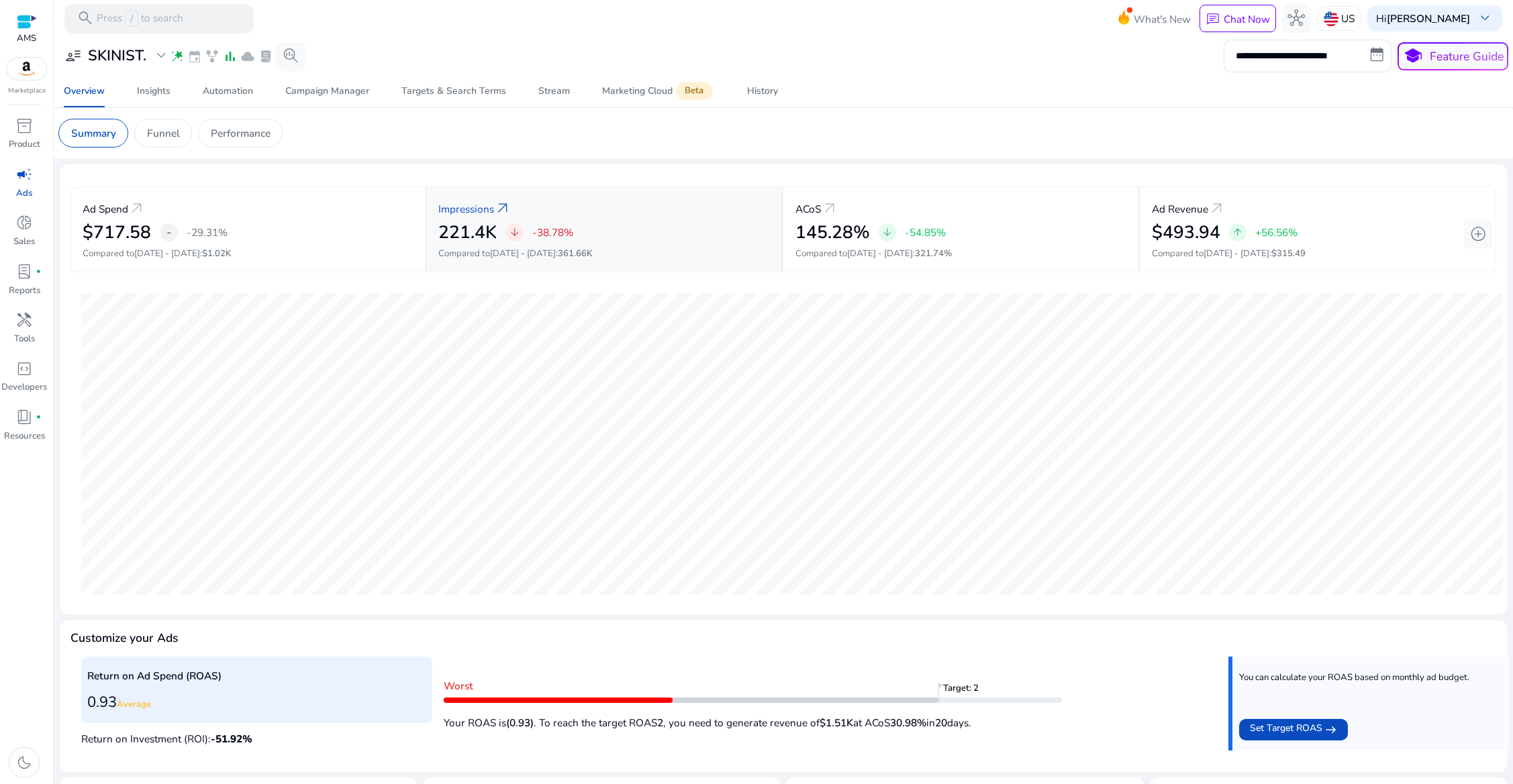
click at [513, 234] on span "arrow_downward" at bounding box center [515, 232] width 12 height 12
click at [164, 231] on div "-" at bounding box center [168, 231] width 17 height 17
click at [170, 236] on span "-" at bounding box center [168, 231] width 4 height 17
click at [168, 235] on span "-" at bounding box center [168, 231] width 4 height 17
click at [521, 237] on div "arrow_downward -38.78%" at bounding box center [540, 231] width 67 height 17
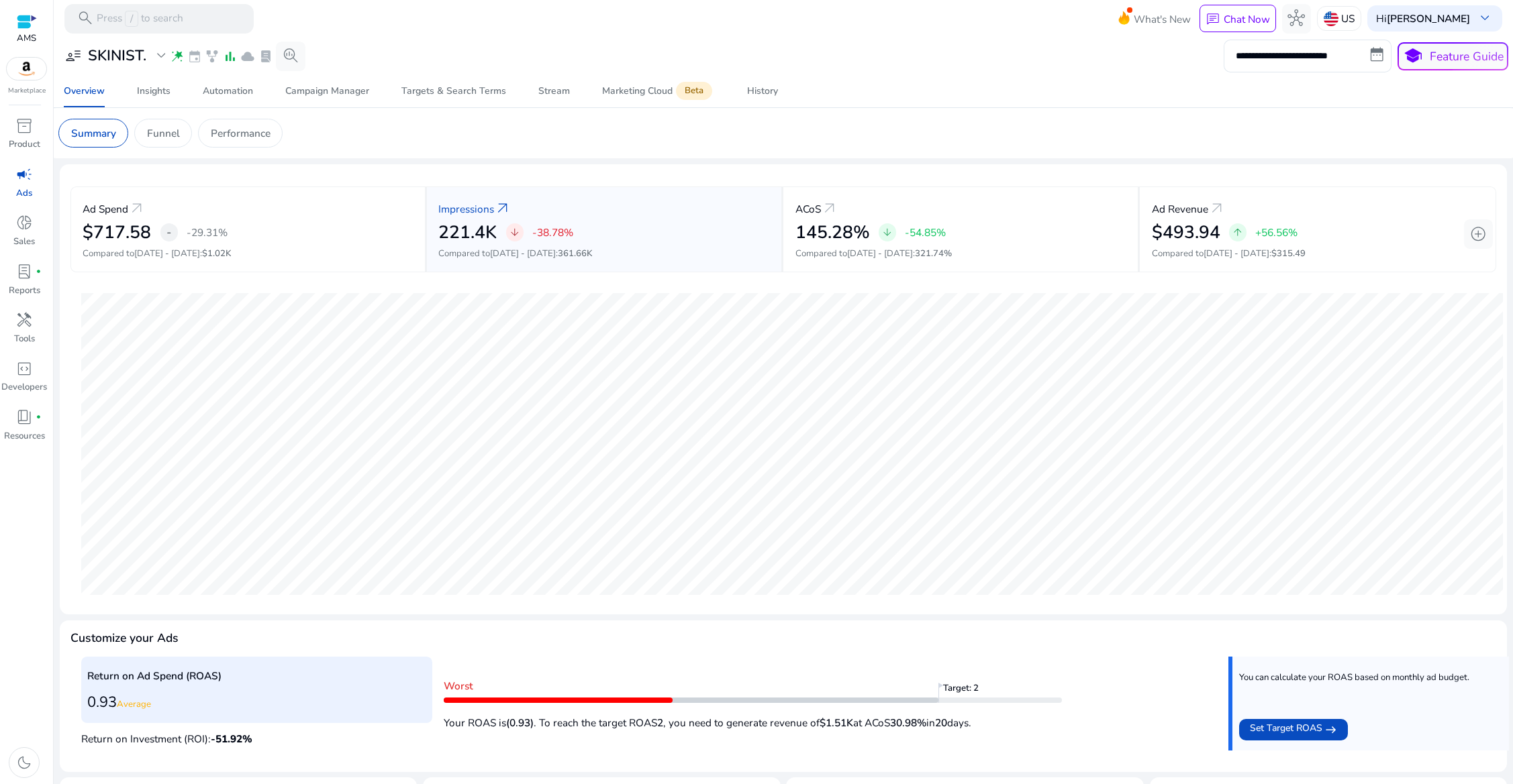
click at [1496, 229] on mat-card "Ad Spend arrow_outward $717.58 - -29.31% Compared to [DATE] - [DATE] : $1.02K I…" at bounding box center [783, 389] width 1447 height 450
click at [1485, 239] on button "add_circle" at bounding box center [1479, 234] width 30 height 30
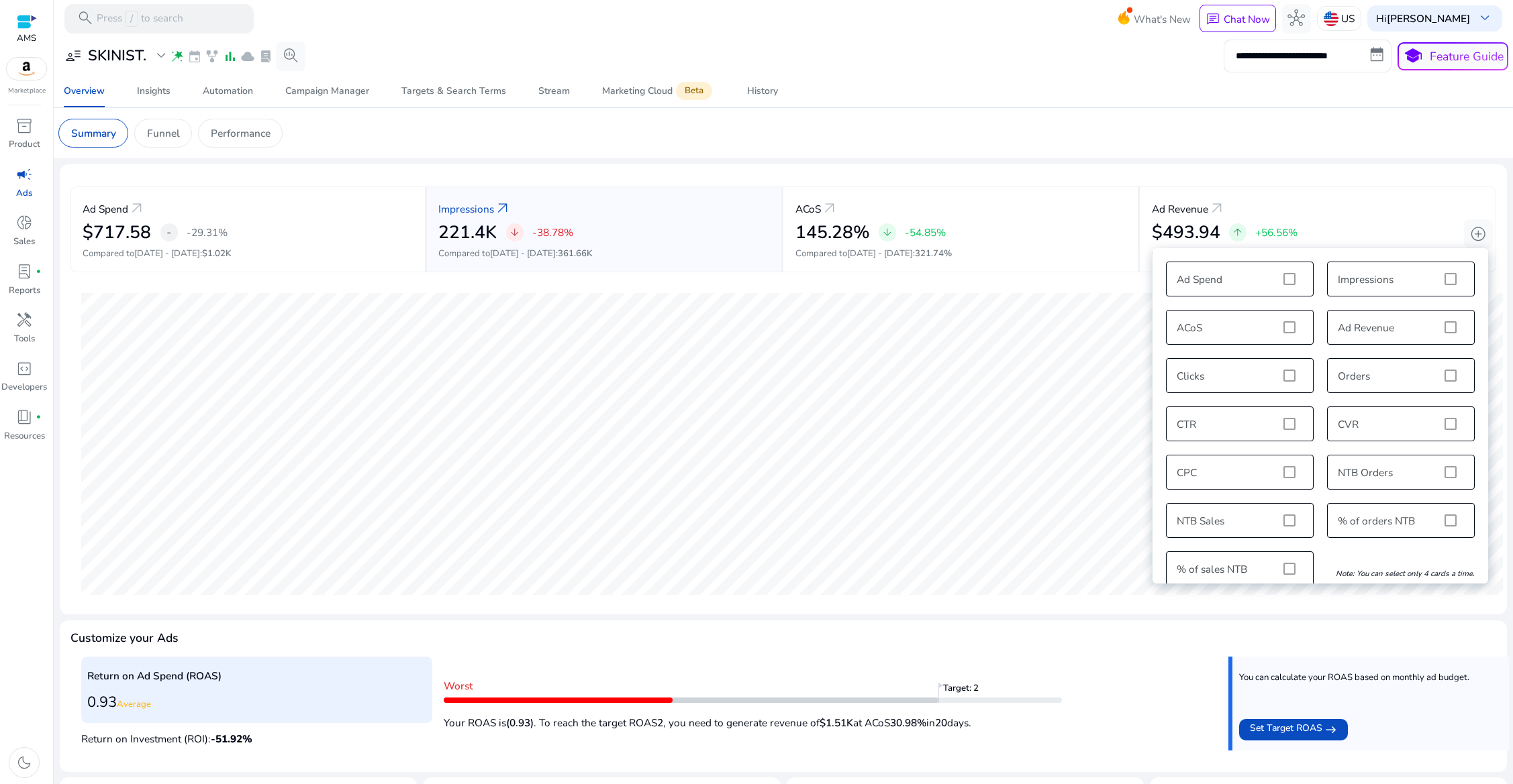
click at [1440, 279] on div "Ad Spend Impressions ACoS Ad Revenue Clicks Orders CTR CVR CPC NTB Orders NTB S…" at bounding box center [1321, 424] width 322 height 338
click at [688, 109] on mat-card "Summary Funnel Performance" at bounding box center [783, 133] width 1472 height 50
click at [512, 204] on div "Impressions arrow_outward" at bounding box center [604, 208] width 331 height 27
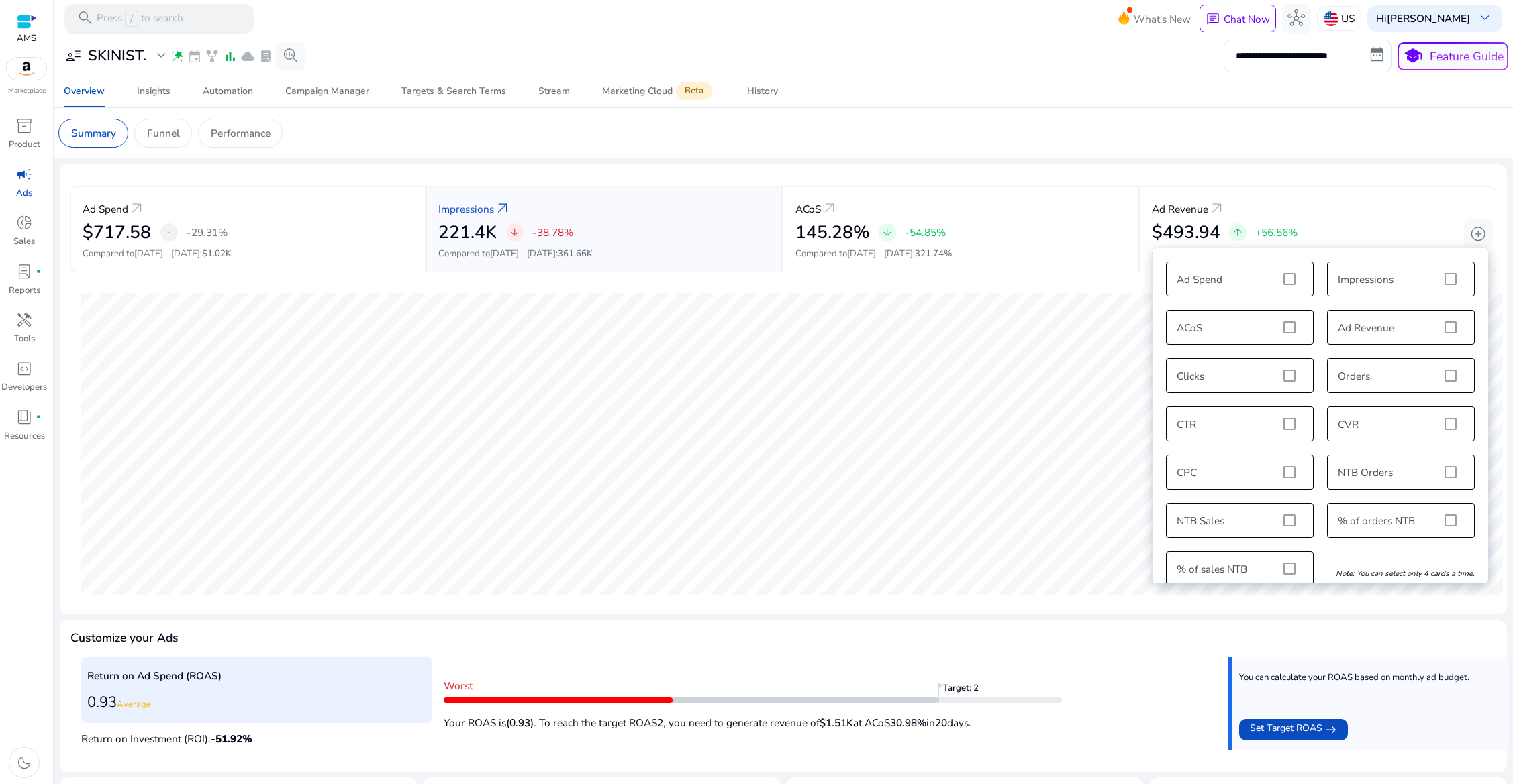
scroll to position [178, 0]
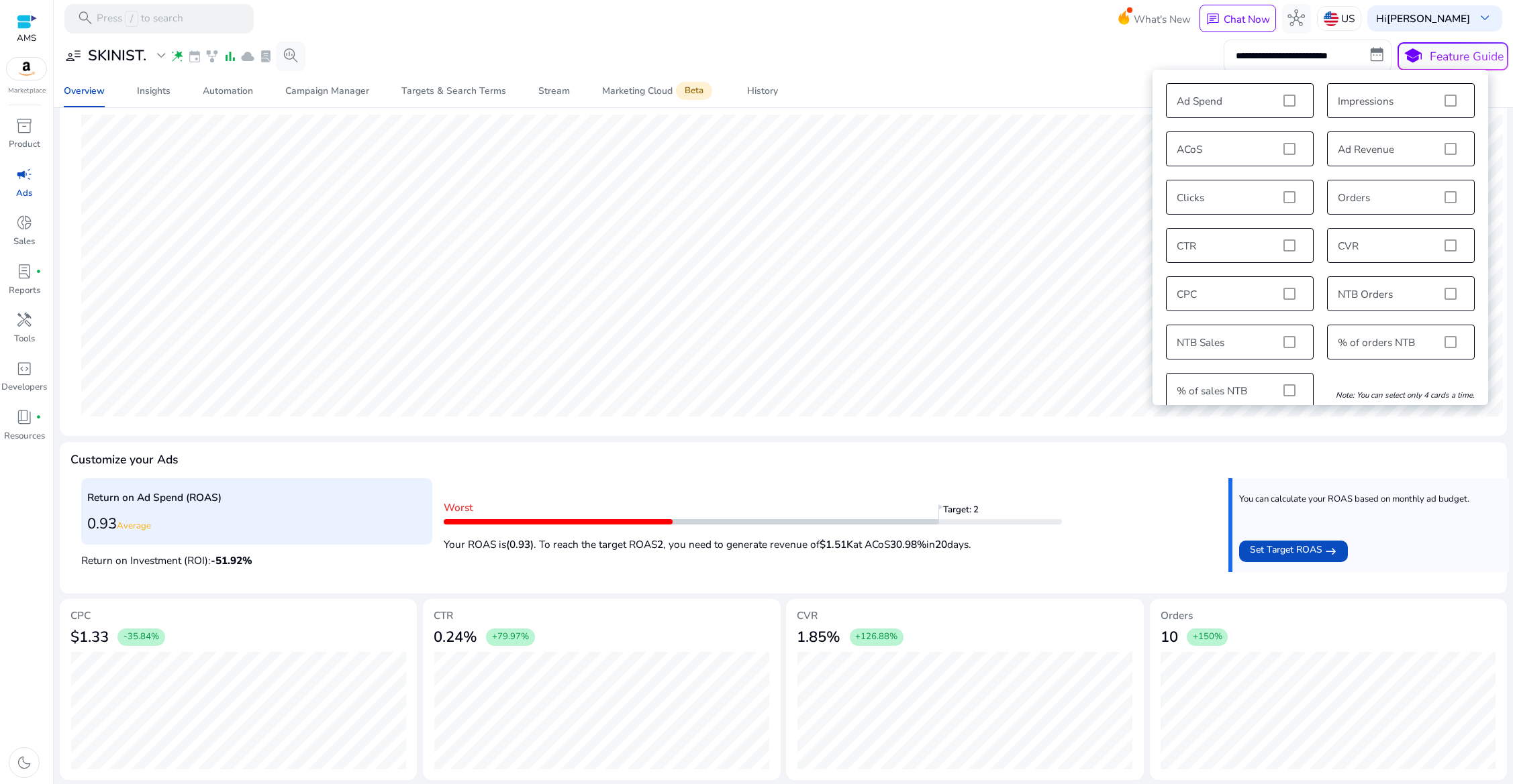
click at [361, 554] on p "Return on Investment (ROI): -51.92 %" at bounding box center [256, 558] width 351 height 19
click at [133, 524] on span "Average" at bounding box center [134, 525] width 34 height 12
click at [132, 524] on span "Average" at bounding box center [134, 525] width 34 height 12
click at [133, 554] on p "Return on Investment (ROI): -51.92 %" at bounding box center [256, 558] width 351 height 19
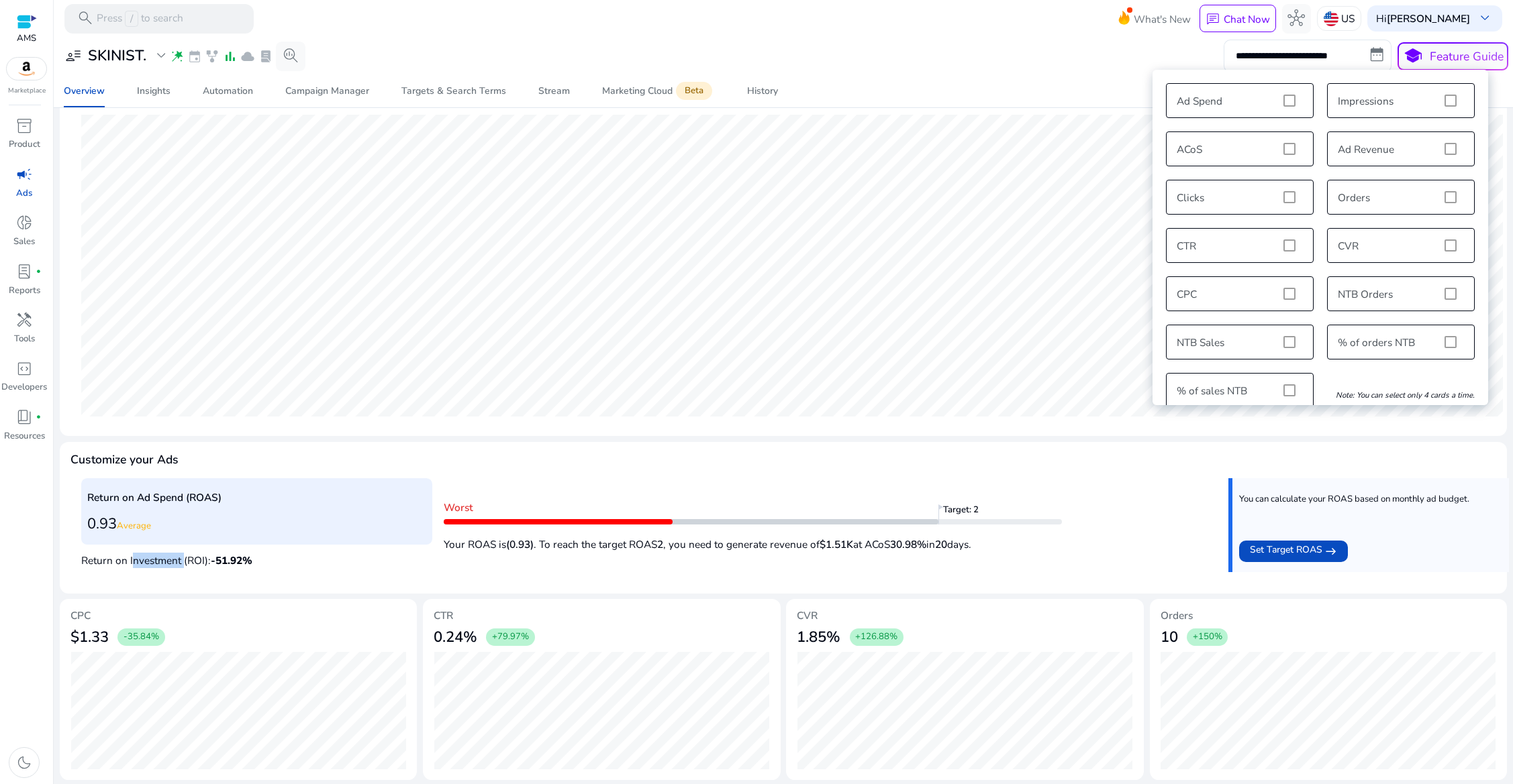
click at [133, 554] on p "Return on Investment (ROI): -51.92 %" at bounding box center [256, 558] width 351 height 19
click at [524, 544] on b "(0.93)" at bounding box center [520, 545] width 28 height 14
click at [524, 543] on b "(0.93)" at bounding box center [520, 545] width 28 height 14
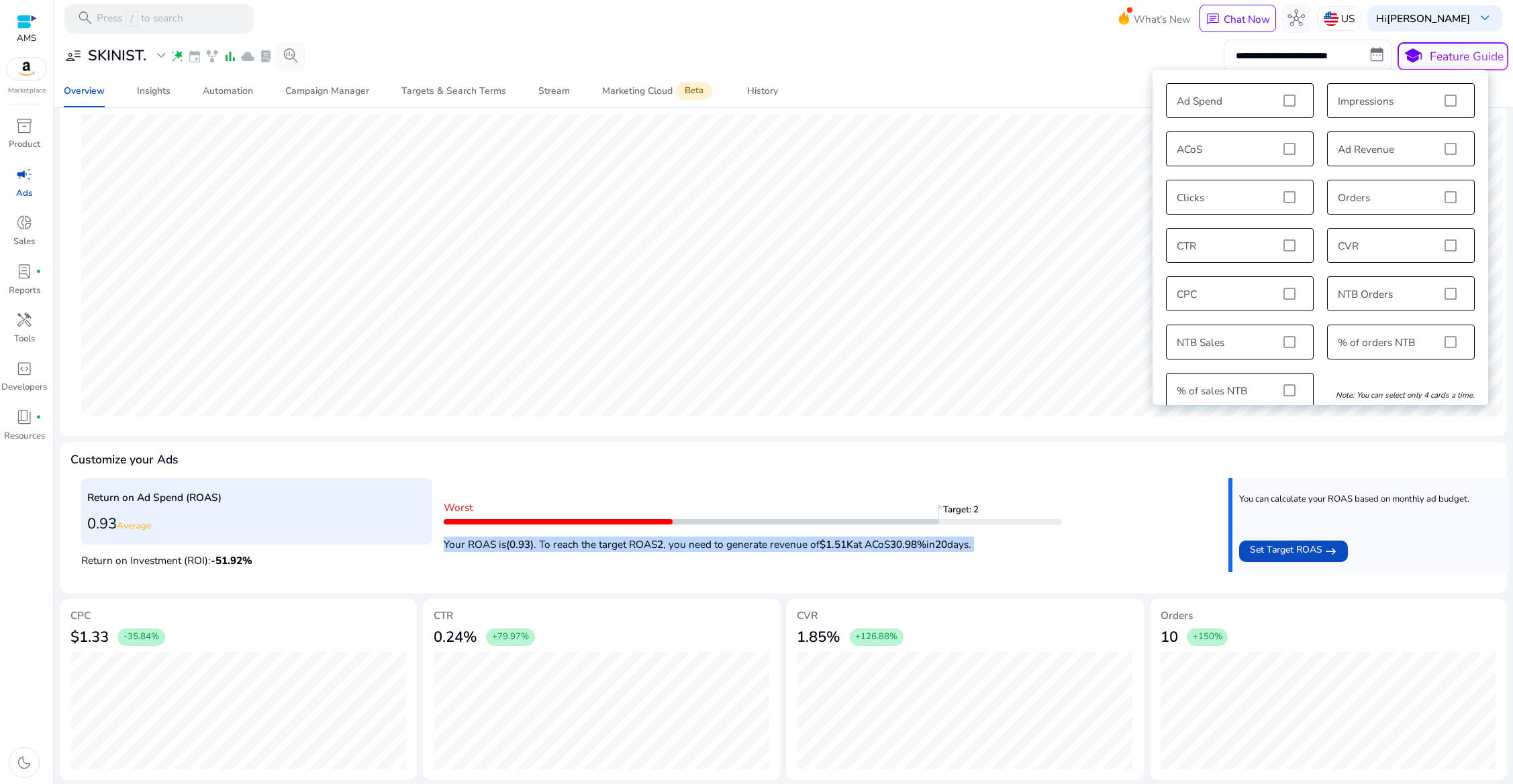
click at [524, 543] on b "(0.93)" at bounding box center [520, 545] width 28 height 14
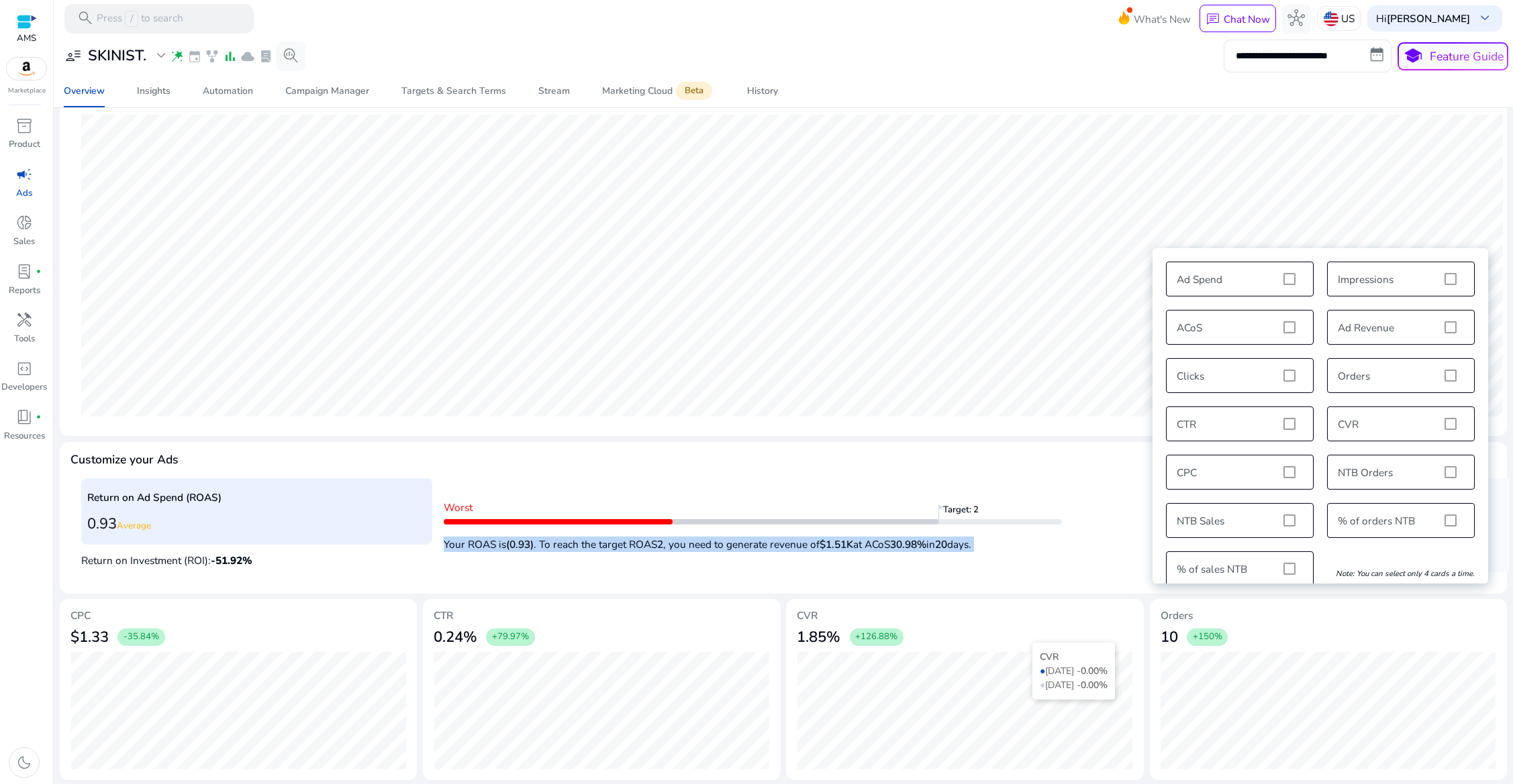
scroll to position [0, 0]
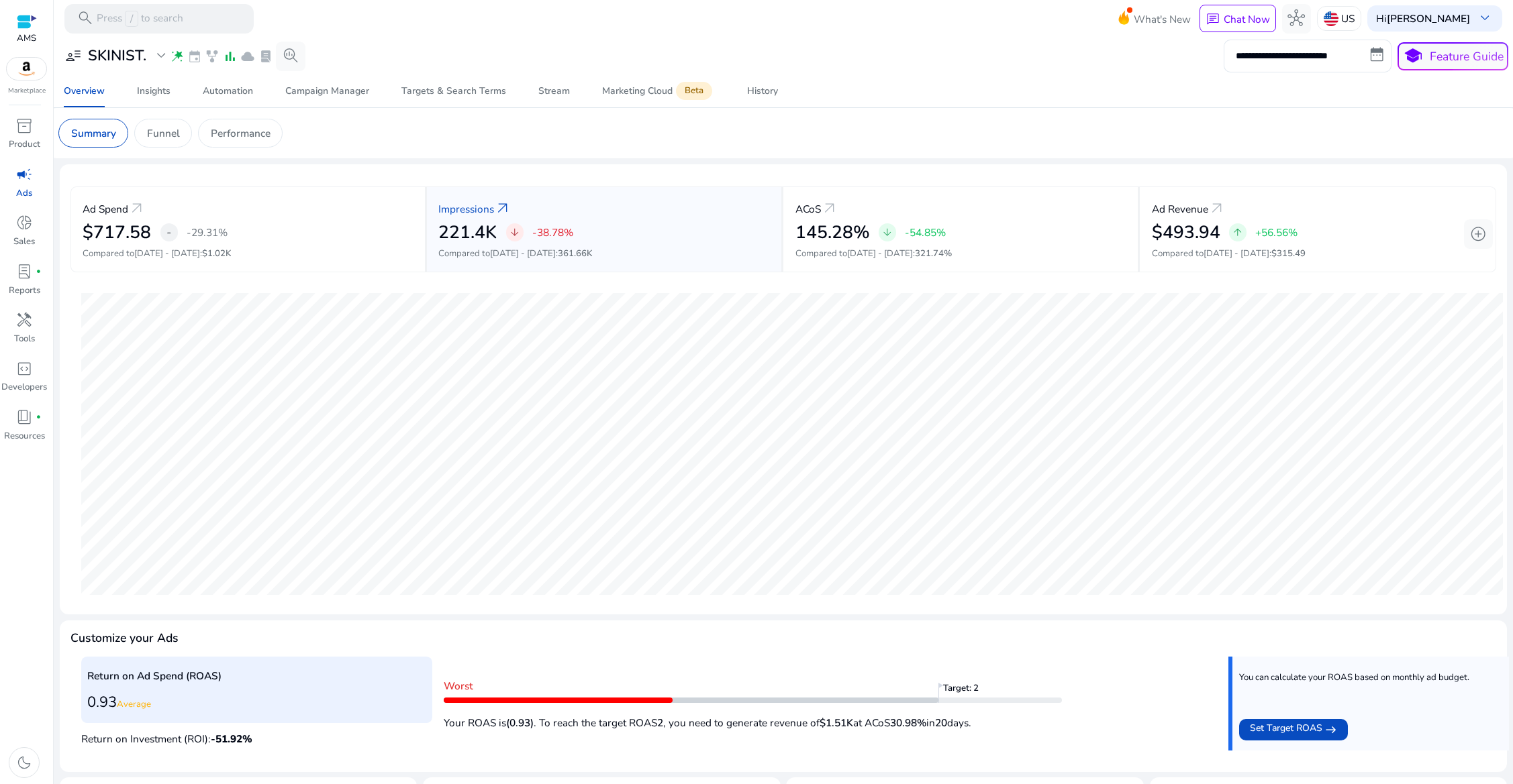
select select "*"
click at [1293, 59] on input "**********" at bounding box center [1307, 56] width 168 height 32
select select "*"
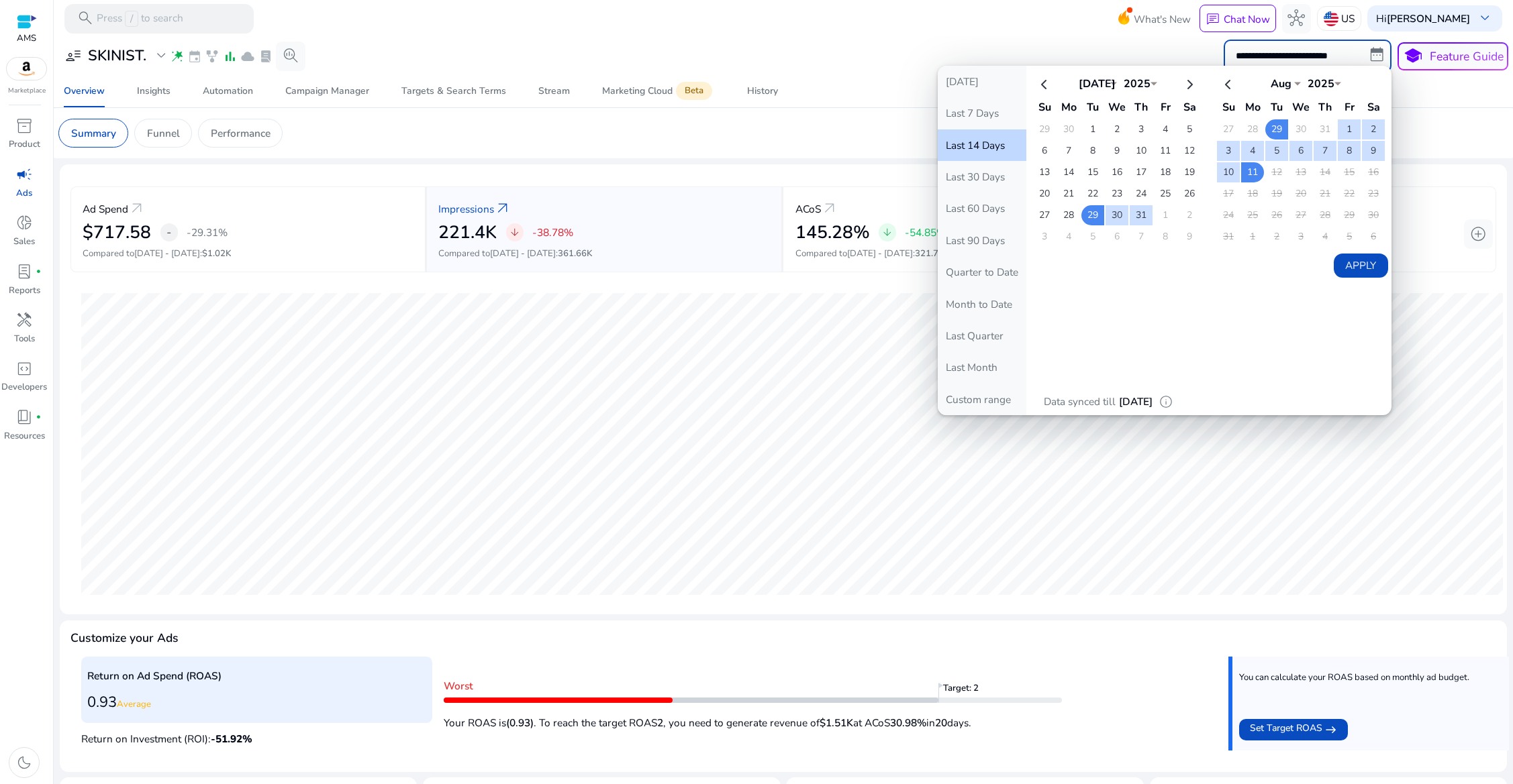
click at [1293, 60] on input "**********" at bounding box center [1307, 56] width 168 height 32
click at [1290, 61] on input "**********" at bounding box center [1307, 56] width 168 height 32
drag, startPoint x: 1063, startPoint y: 51, endPoint x: 1172, endPoint y: 19, distance: 113.6
click at [1063, 51] on div "**********" at bounding box center [783, 56] width 1450 height 32
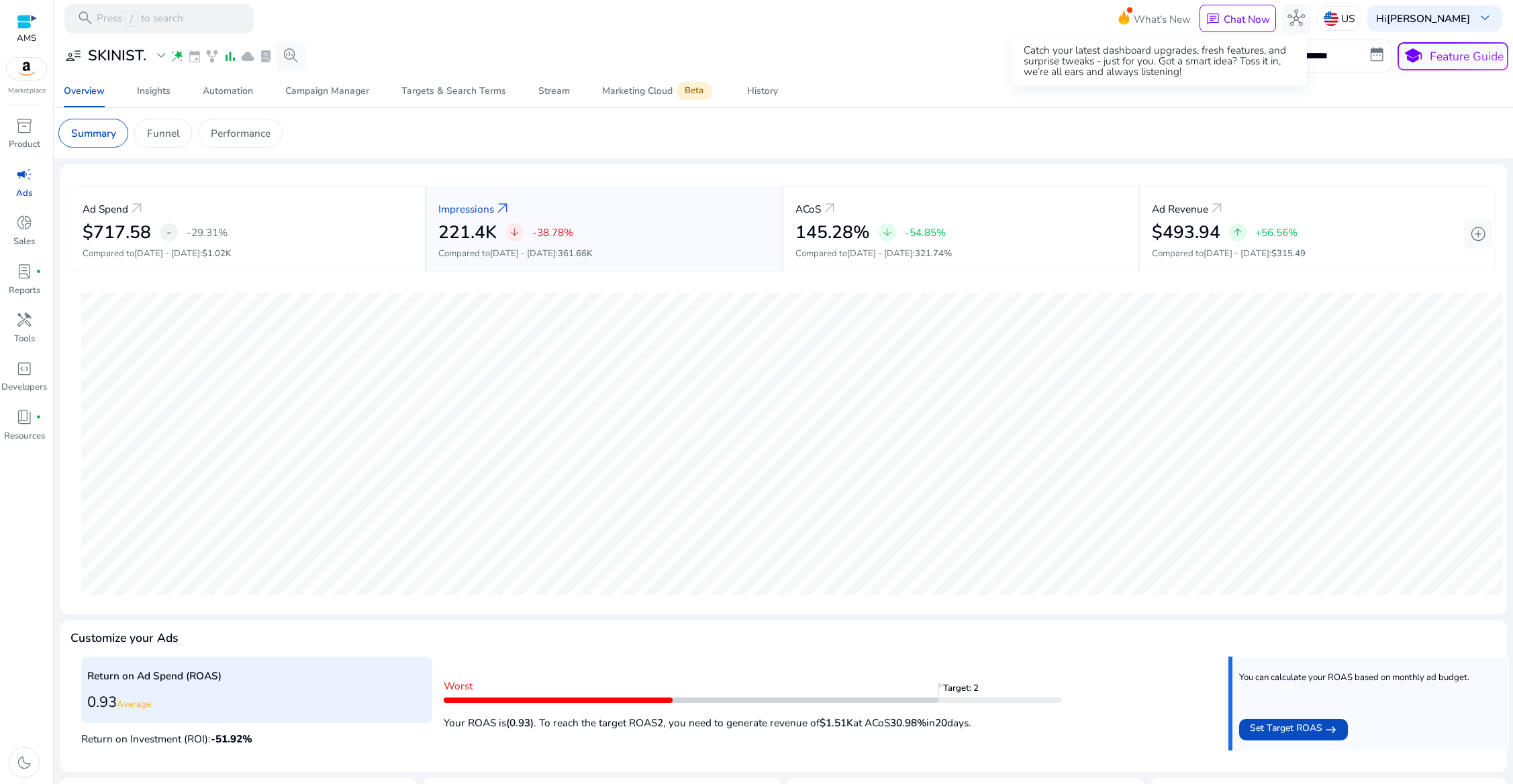
click at [1161, 16] on span "What's New" at bounding box center [1161, 19] width 57 height 23
